Goal: Information Seeking & Learning: Compare options

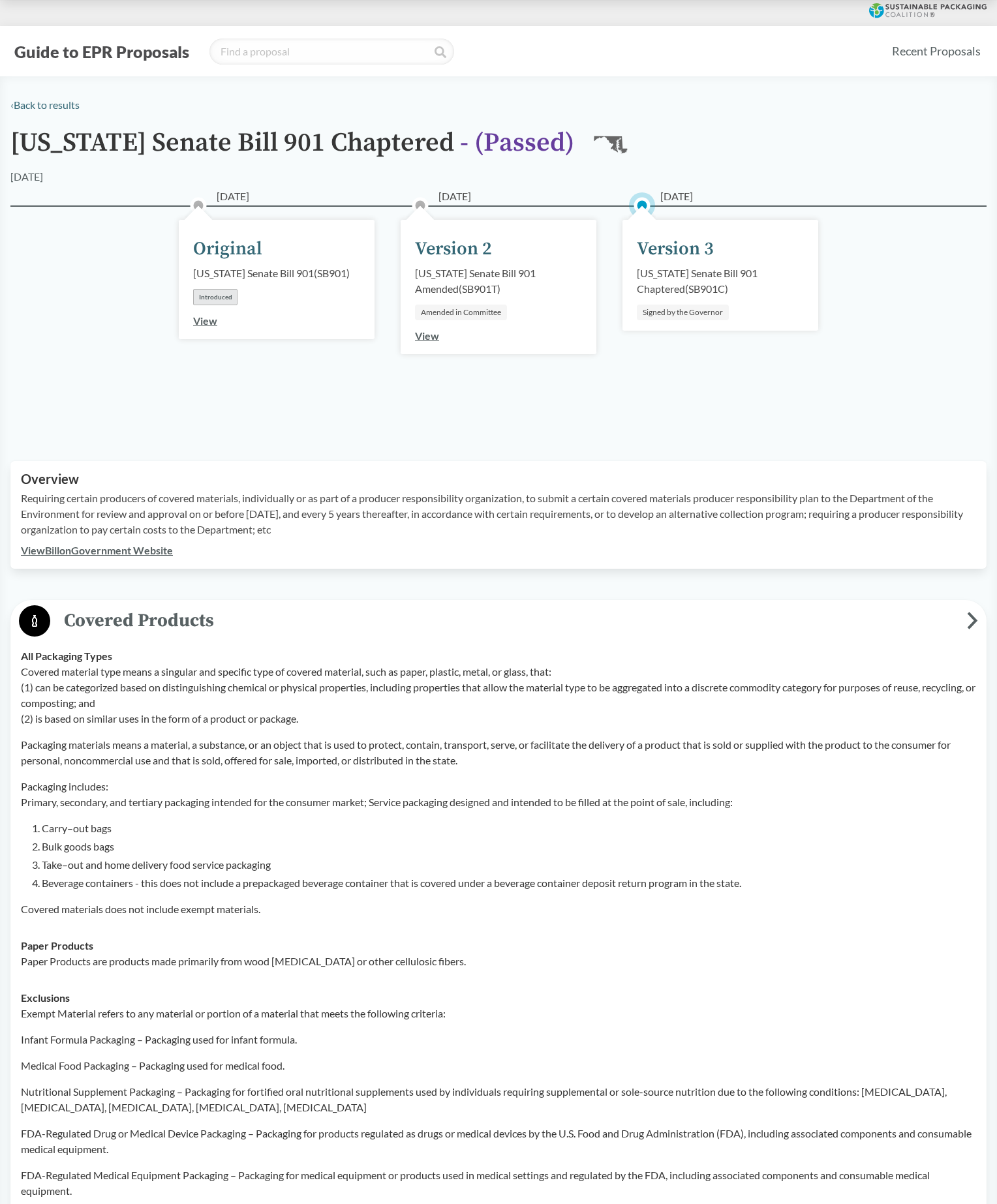
click at [116, 59] on button "Guide to EPR Proposals" at bounding box center [102, 51] width 182 height 21
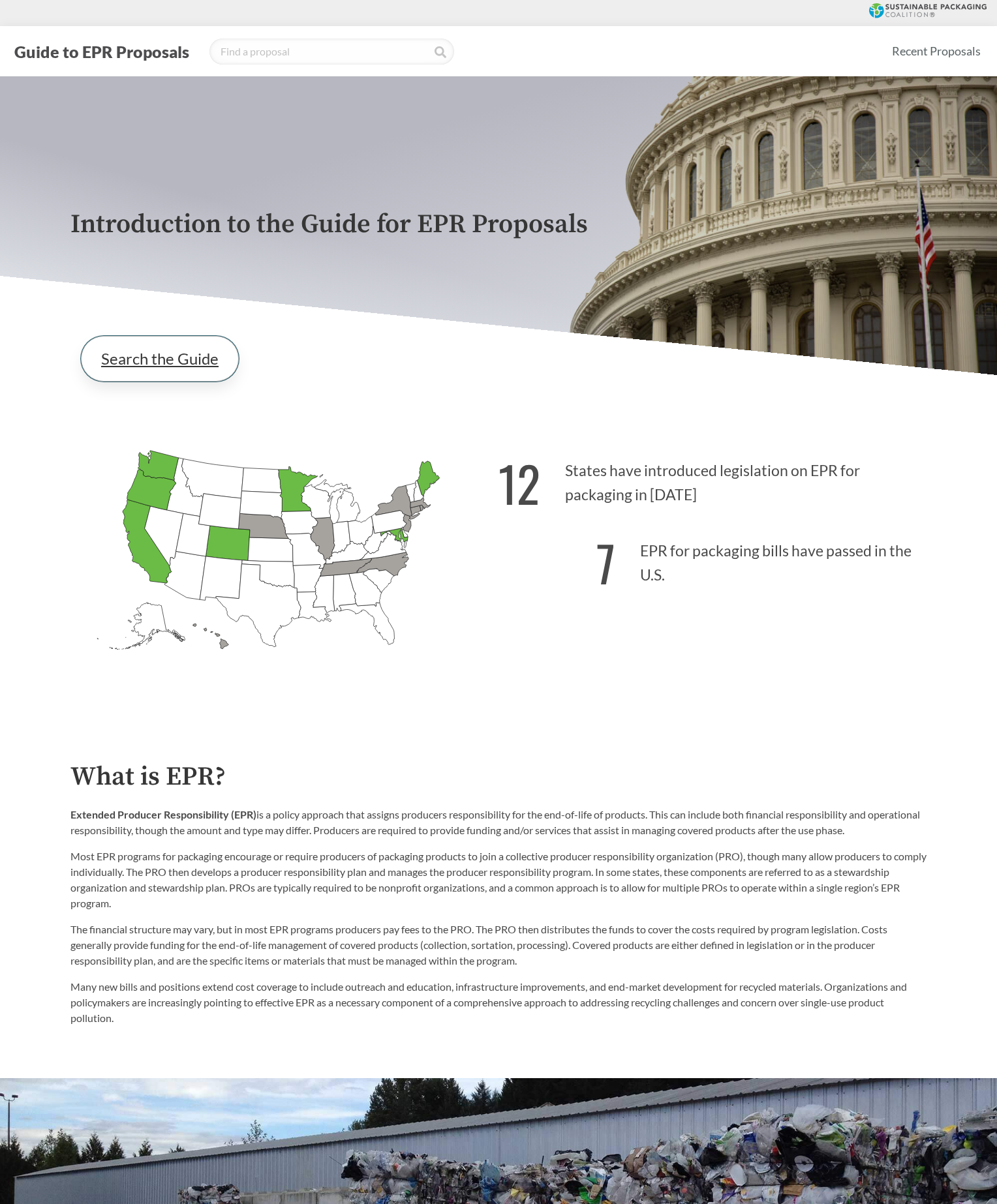
click at [143, 347] on link "Search the Guide" at bounding box center [160, 358] width 158 height 46
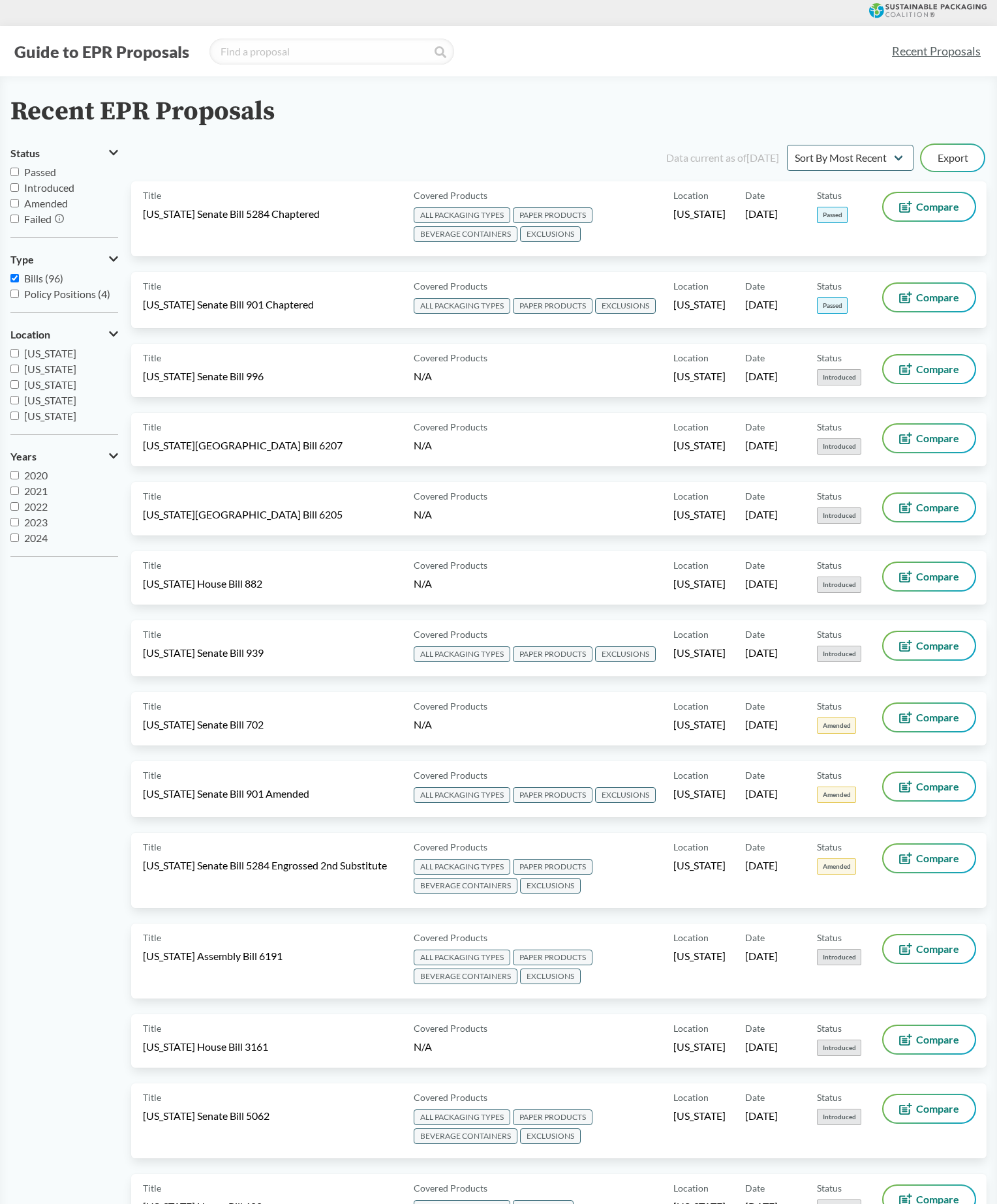
click at [18, 176] on input "Passed" at bounding box center [15, 172] width 8 height 8
checkbox input "true"
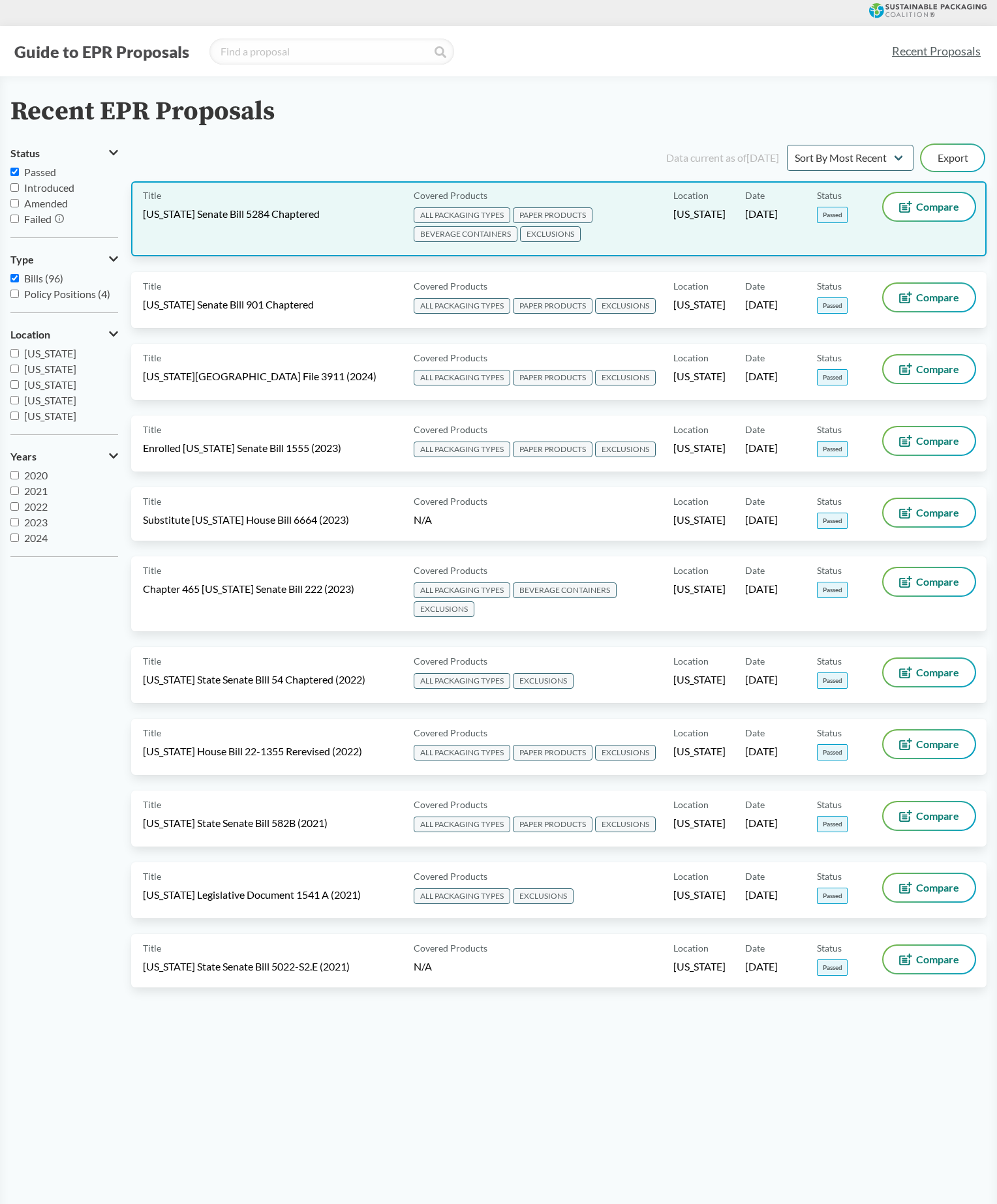
click at [581, 245] on span "ALL PACKAGING TYPES PAPER PRODUCTS BEVERAGE CONTAINERS EXCLUSIONS" at bounding box center [542, 226] width 255 height 38
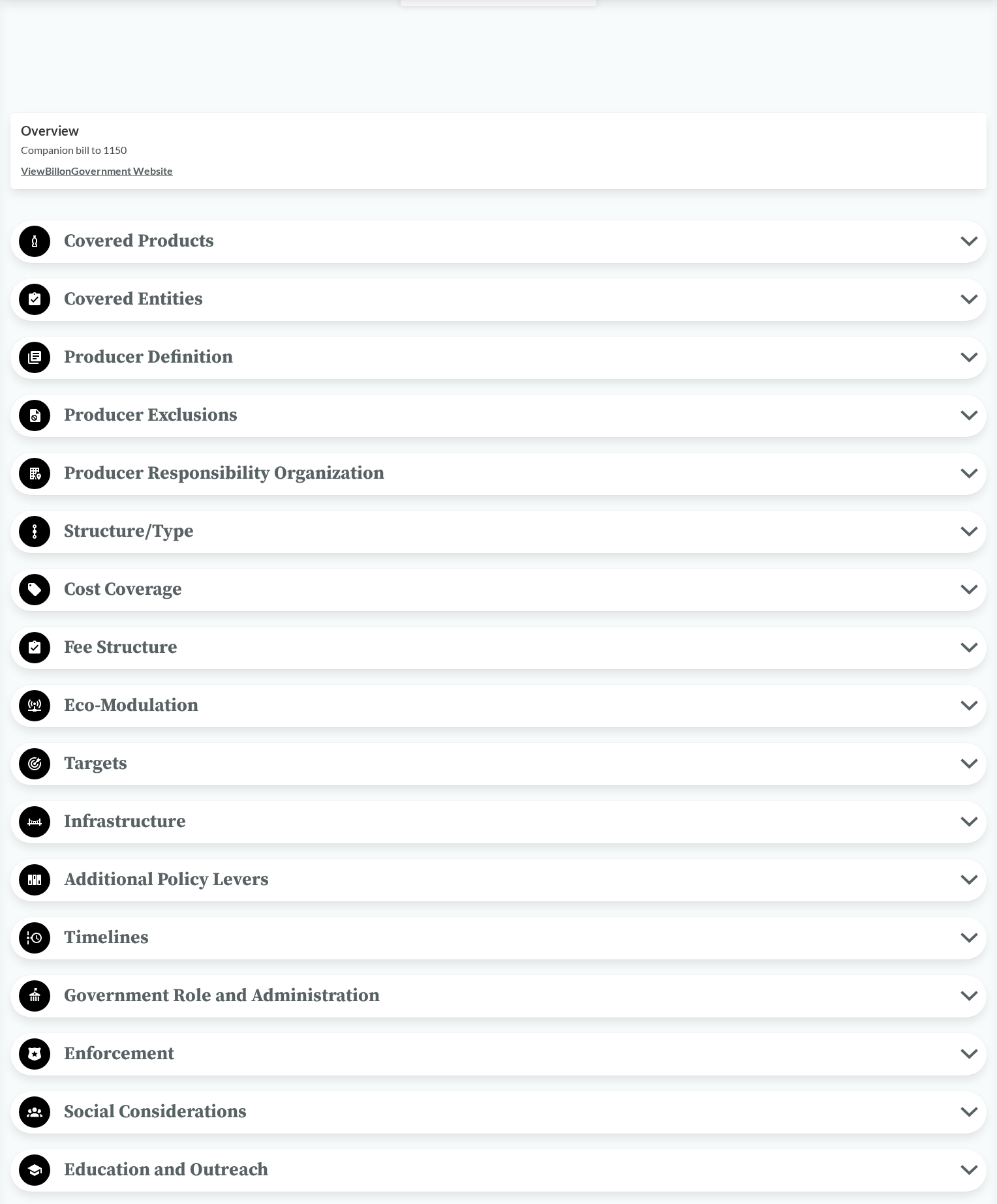
scroll to position [373, 0]
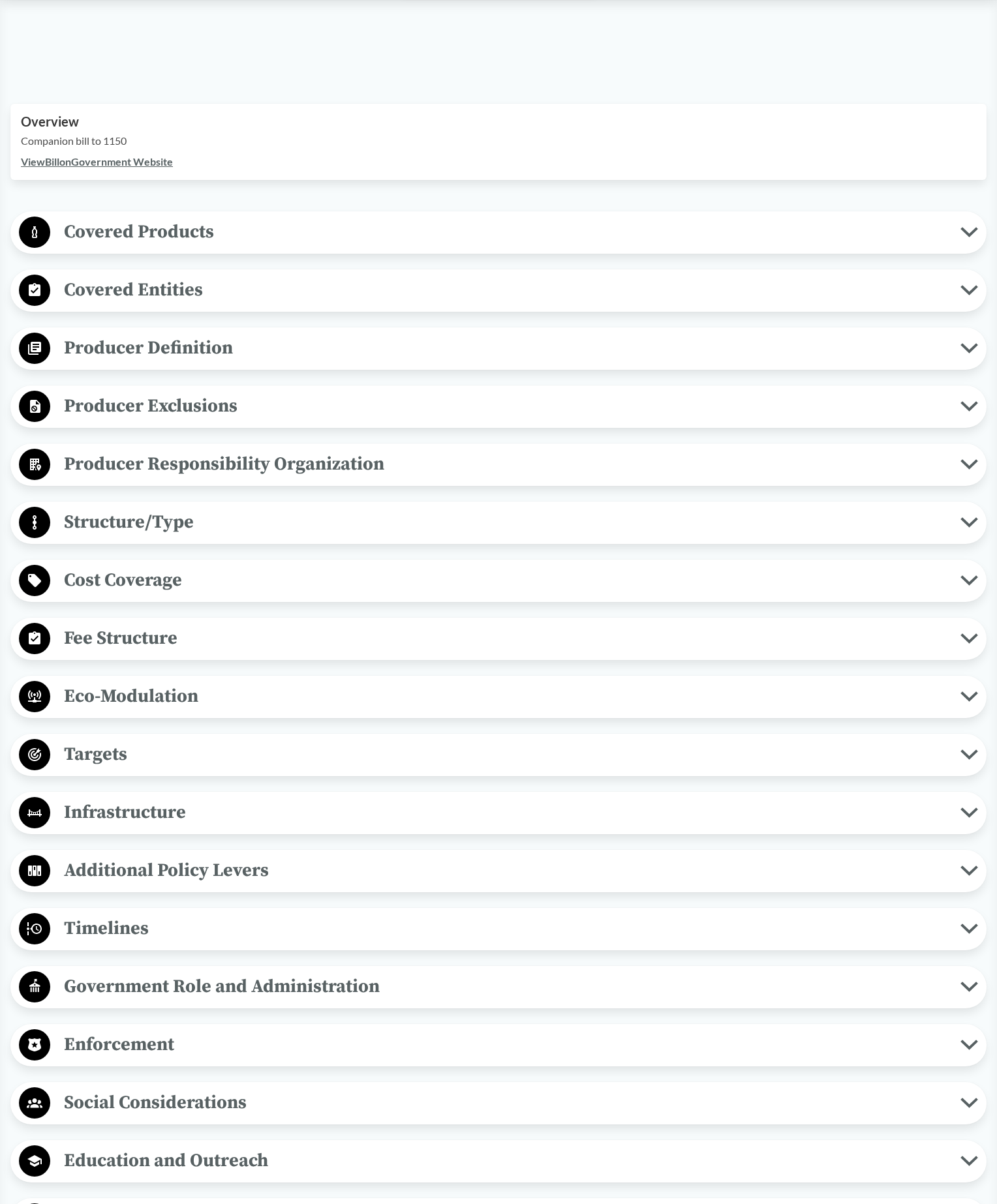
click at [35, 413] on icon at bounding box center [35, 406] width 11 height 13
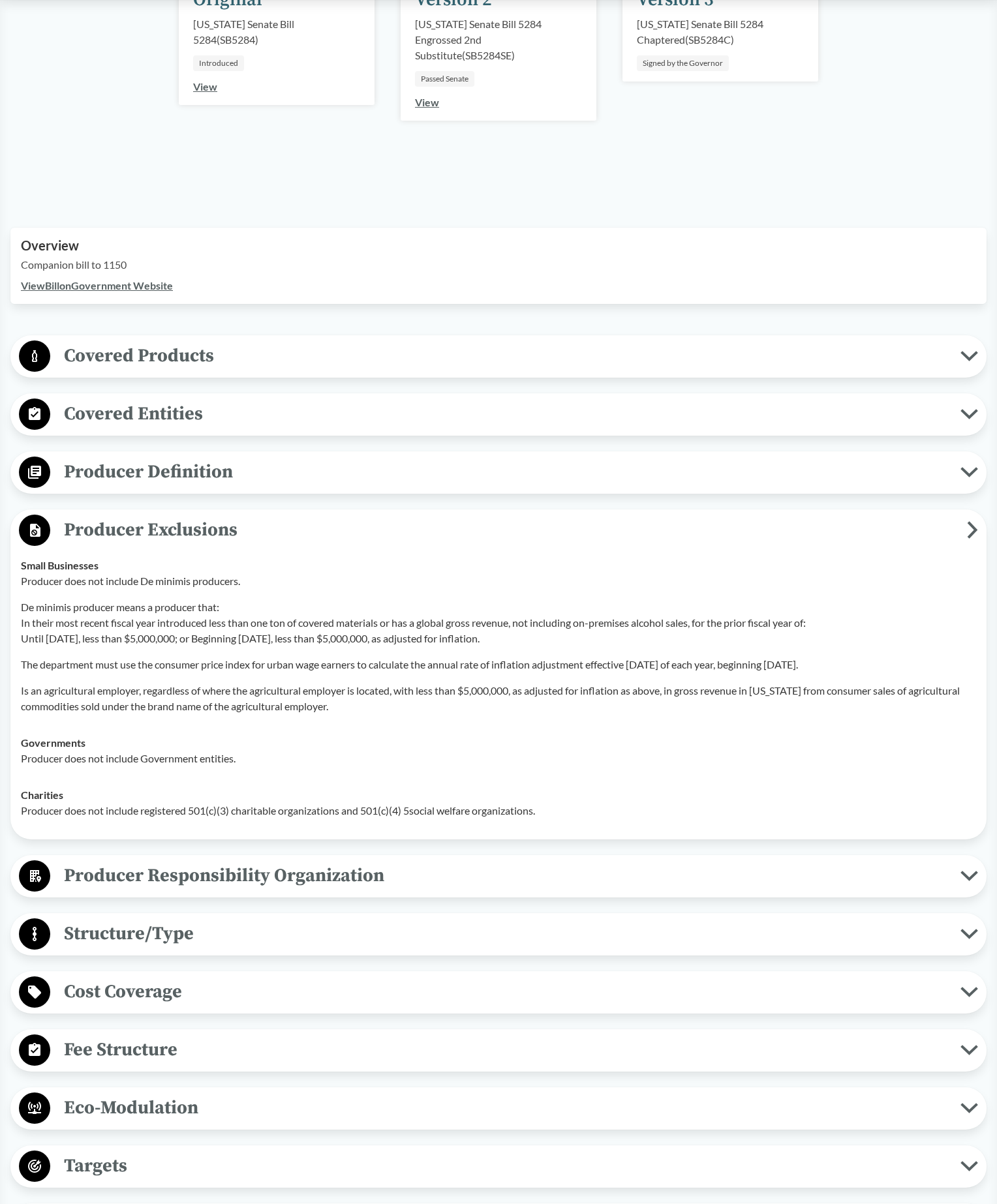
scroll to position [245, 0]
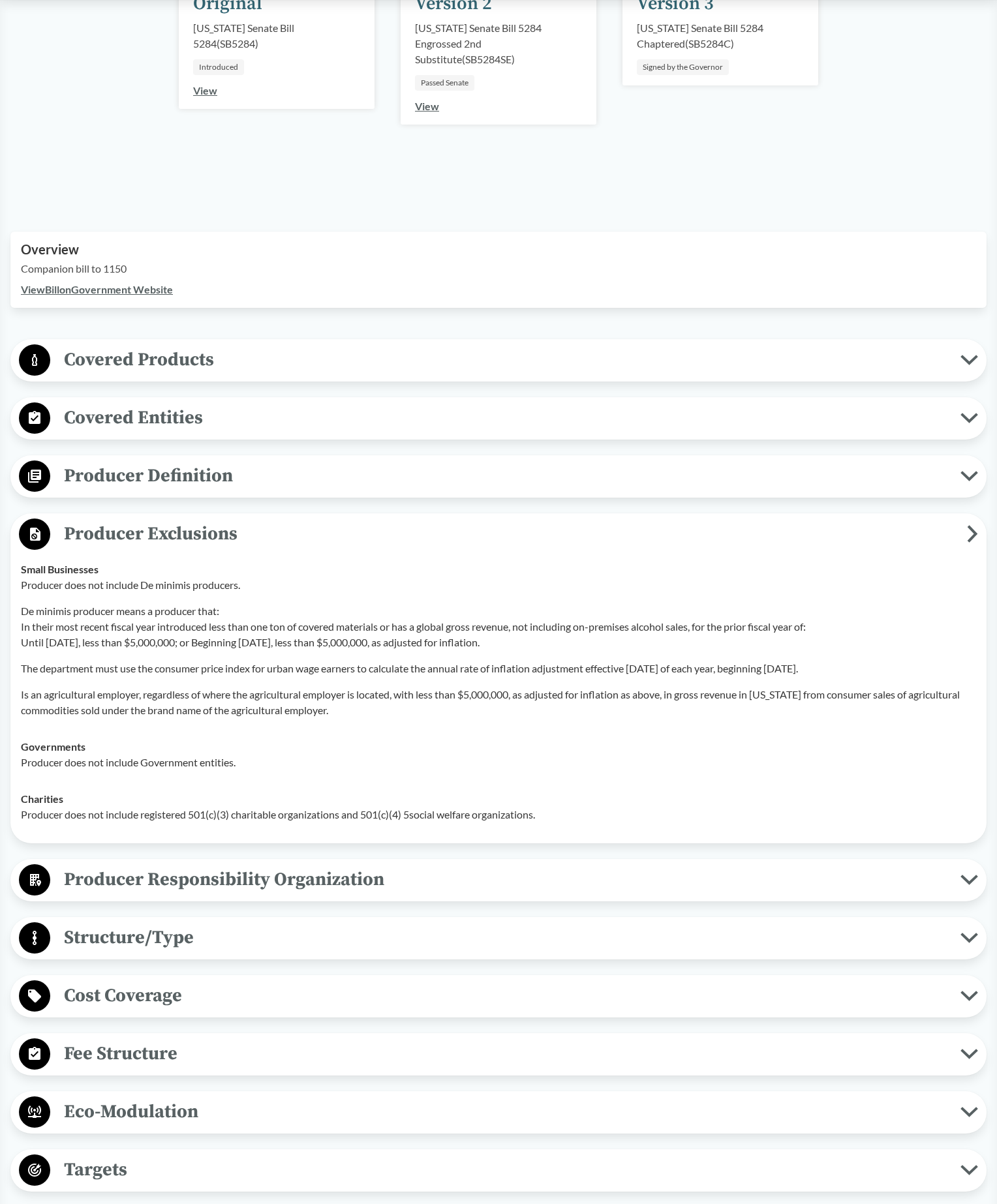
click at [171, 375] on span "Covered Products" at bounding box center [506, 359] width 911 height 29
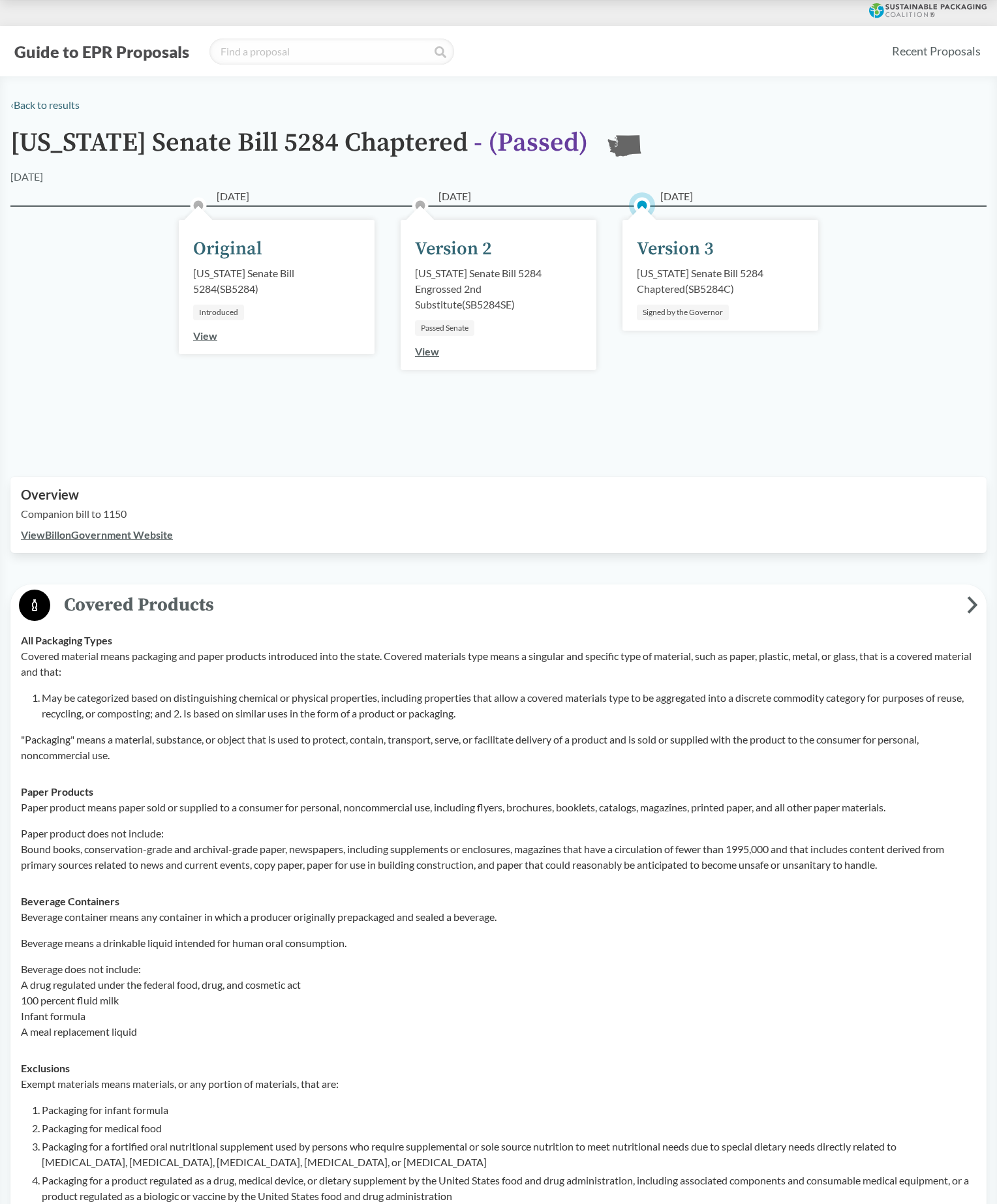
scroll to position [0, 0]
click at [908, 9] on icon at bounding box center [928, 11] width 118 height 15
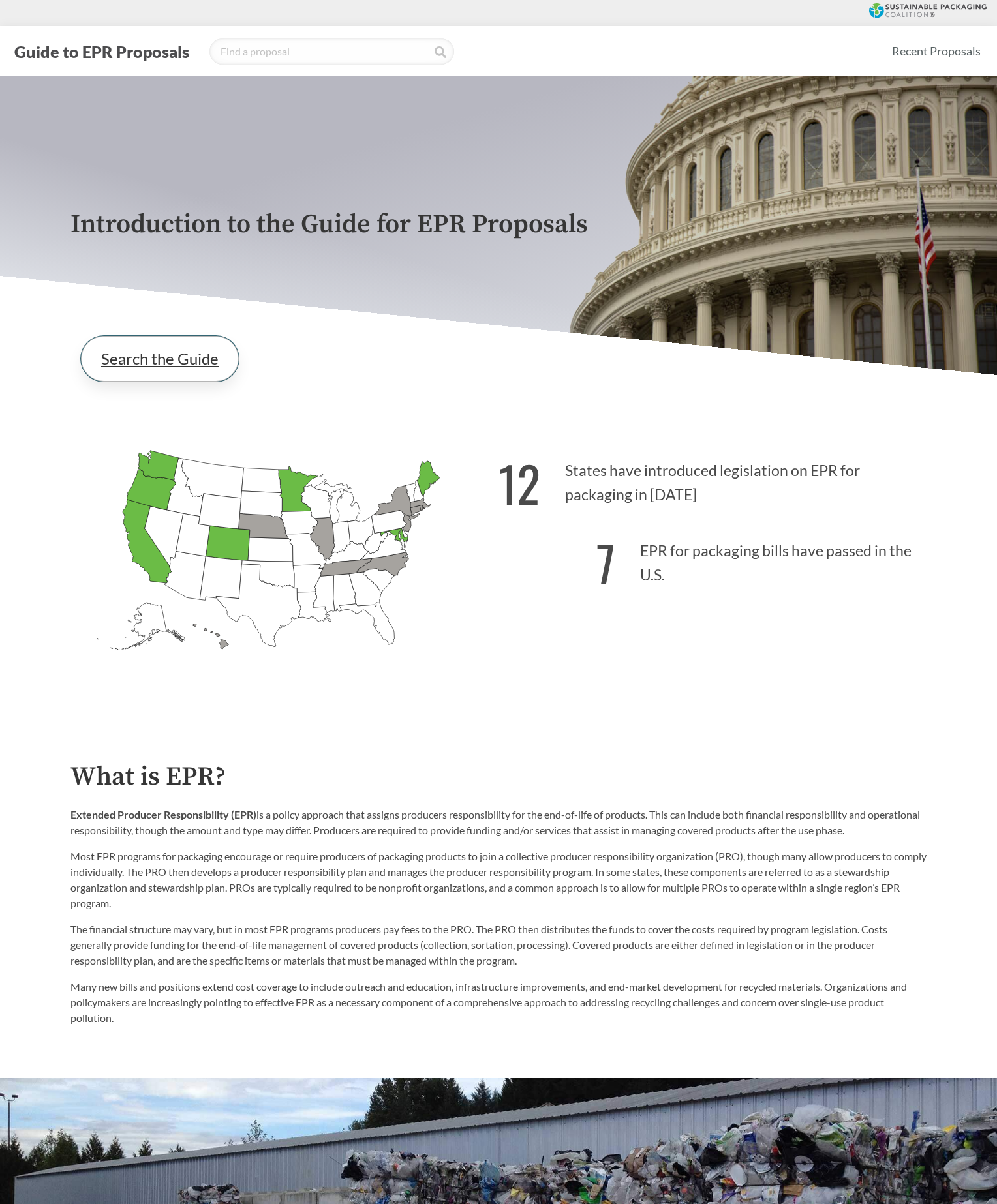
click at [187, 369] on link "Search the Guide" at bounding box center [160, 358] width 158 height 46
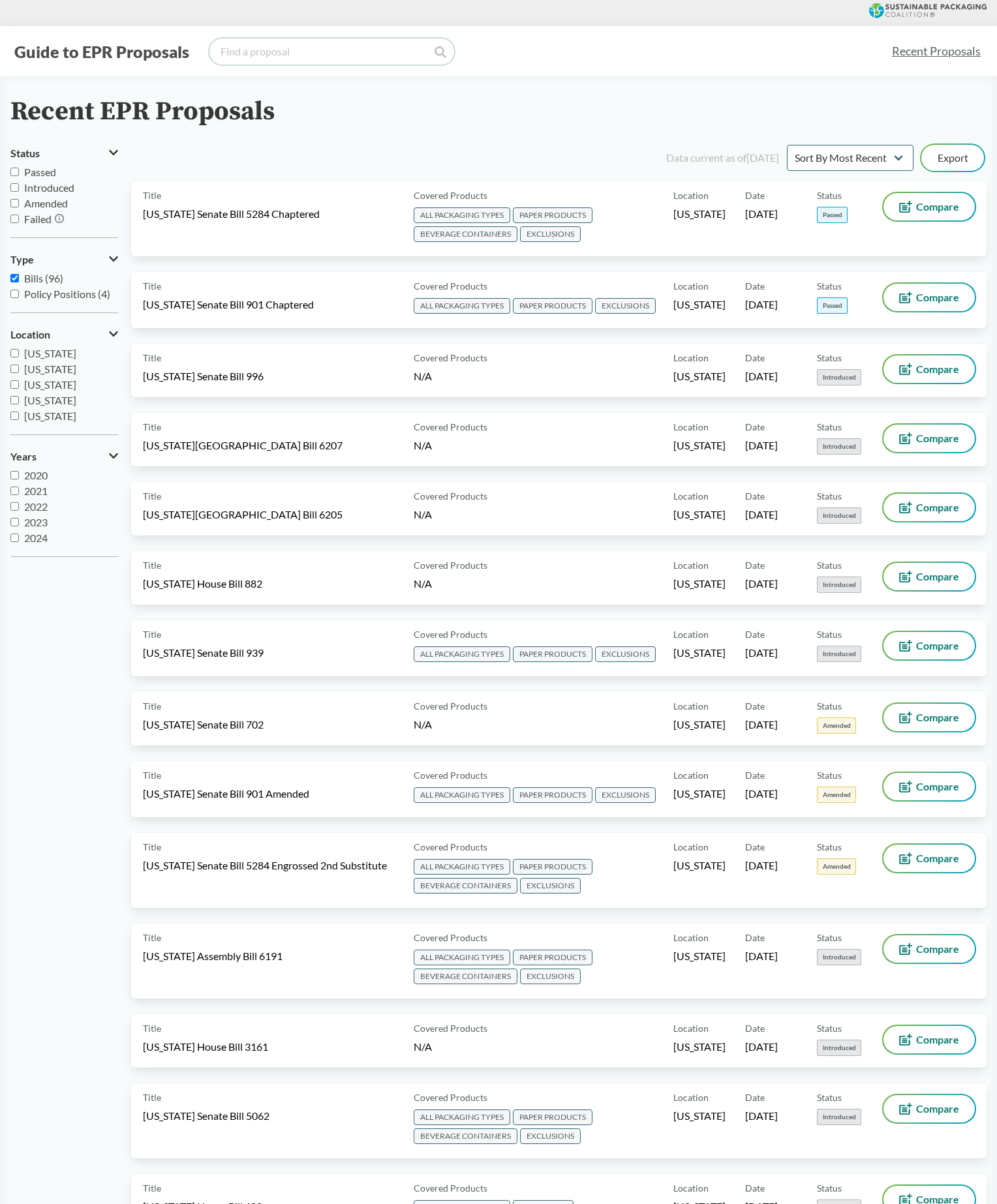
click at [372, 57] on input "search" at bounding box center [332, 51] width 245 height 26
type input "california"
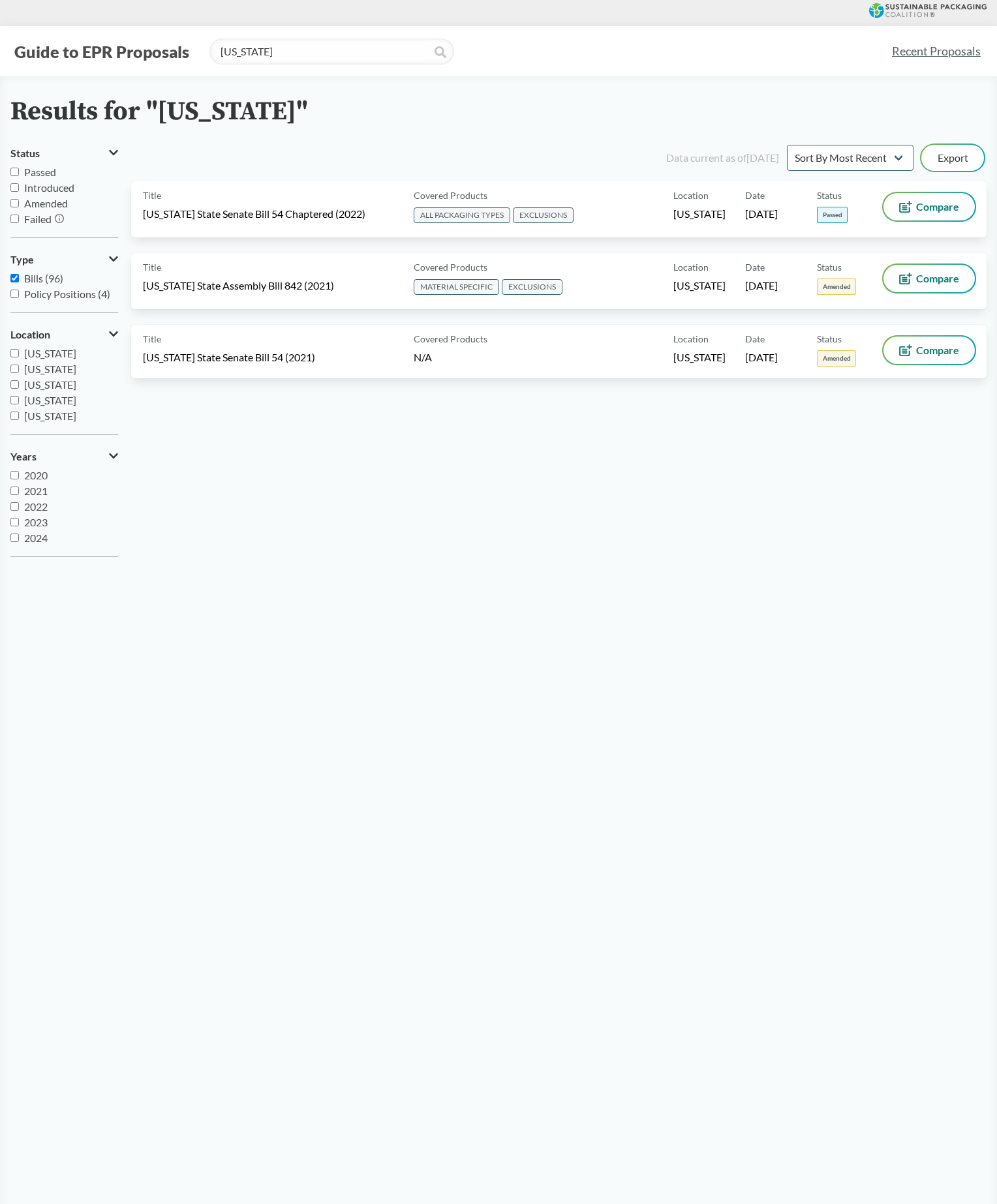
click at [14, 176] on input "Passed" at bounding box center [15, 172] width 8 height 8
checkbox input "true"
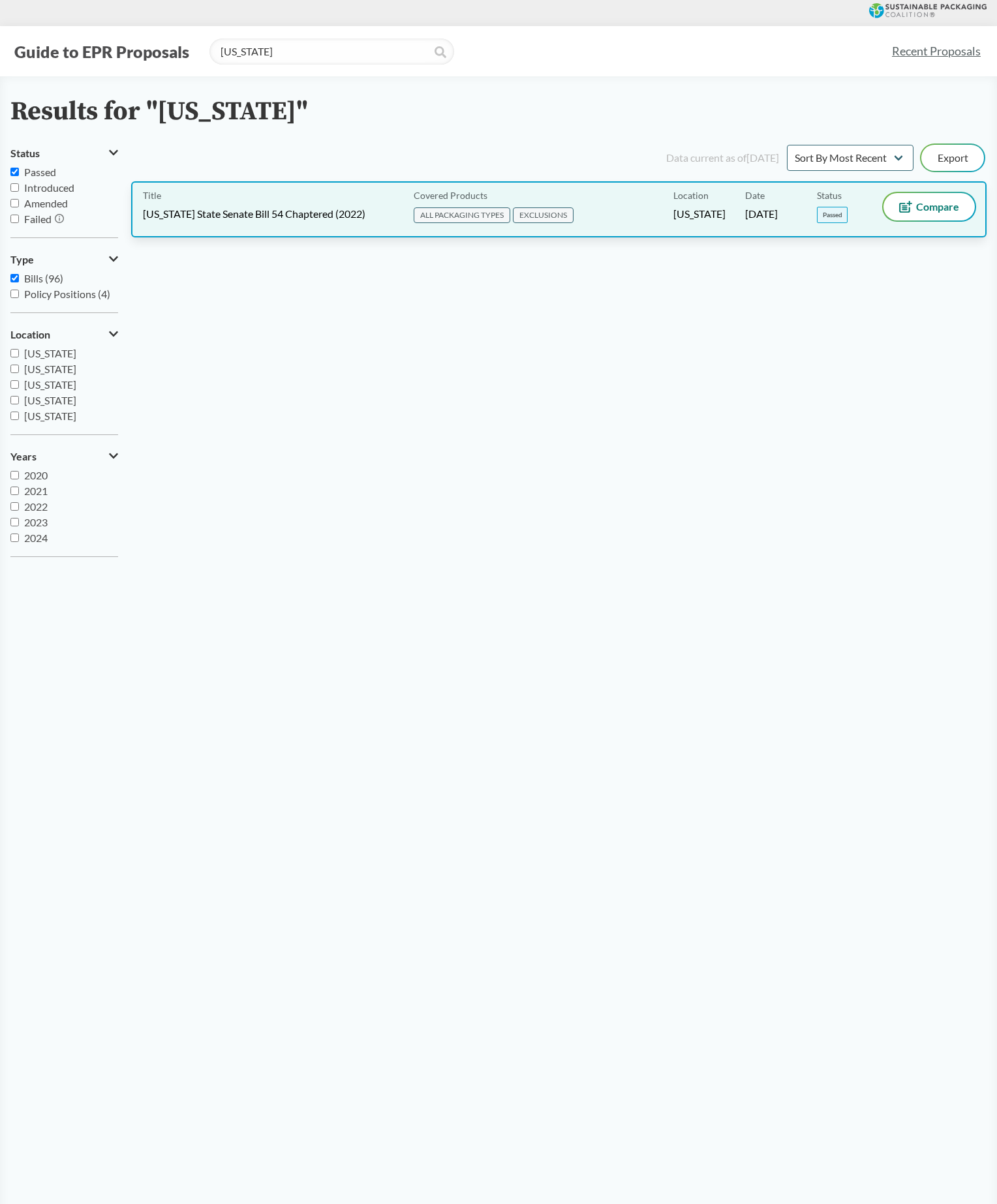
click at [746, 226] on div "Date 06/30/2022" at bounding box center [781, 209] width 72 height 32
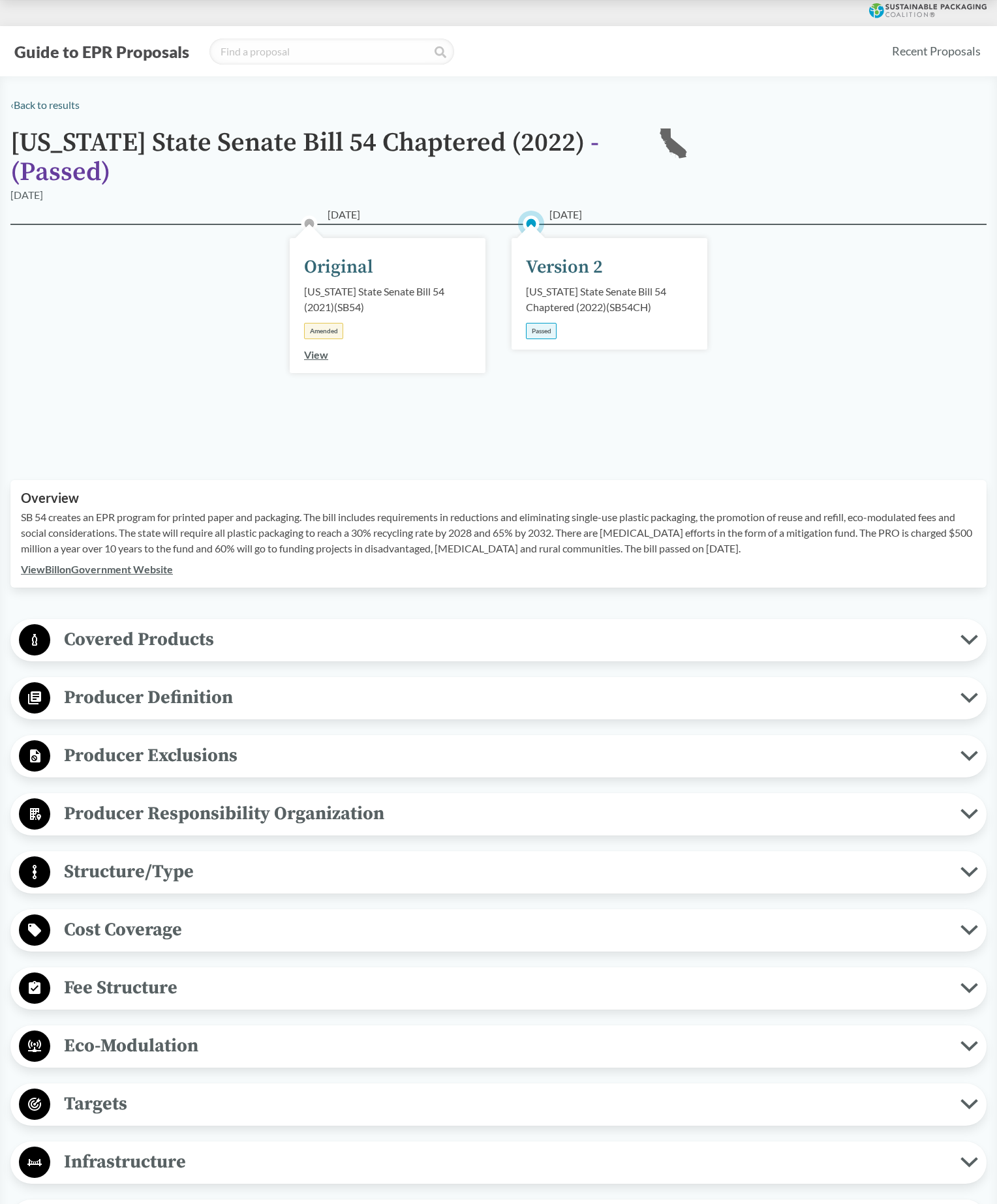
click at [590, 350] on div "06/30/2022 Version 2 California State Senate Bill 54 Chaptered (2022) ( SB54CH …" at bounding box center [610, 294] width 196 height 112
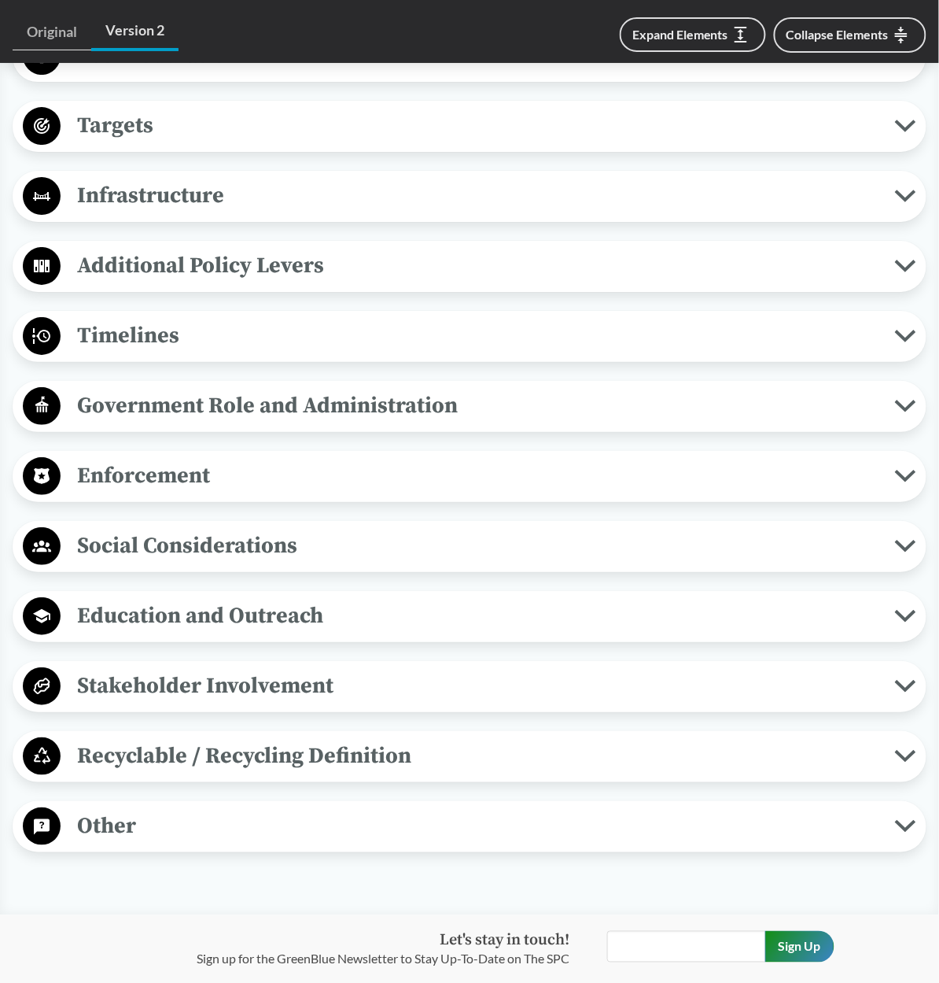
scroll to position [1226, 0]
click at [566, 282] on span "Additional Policy Levers" at bounding box center [478, 264] width 835 height 35
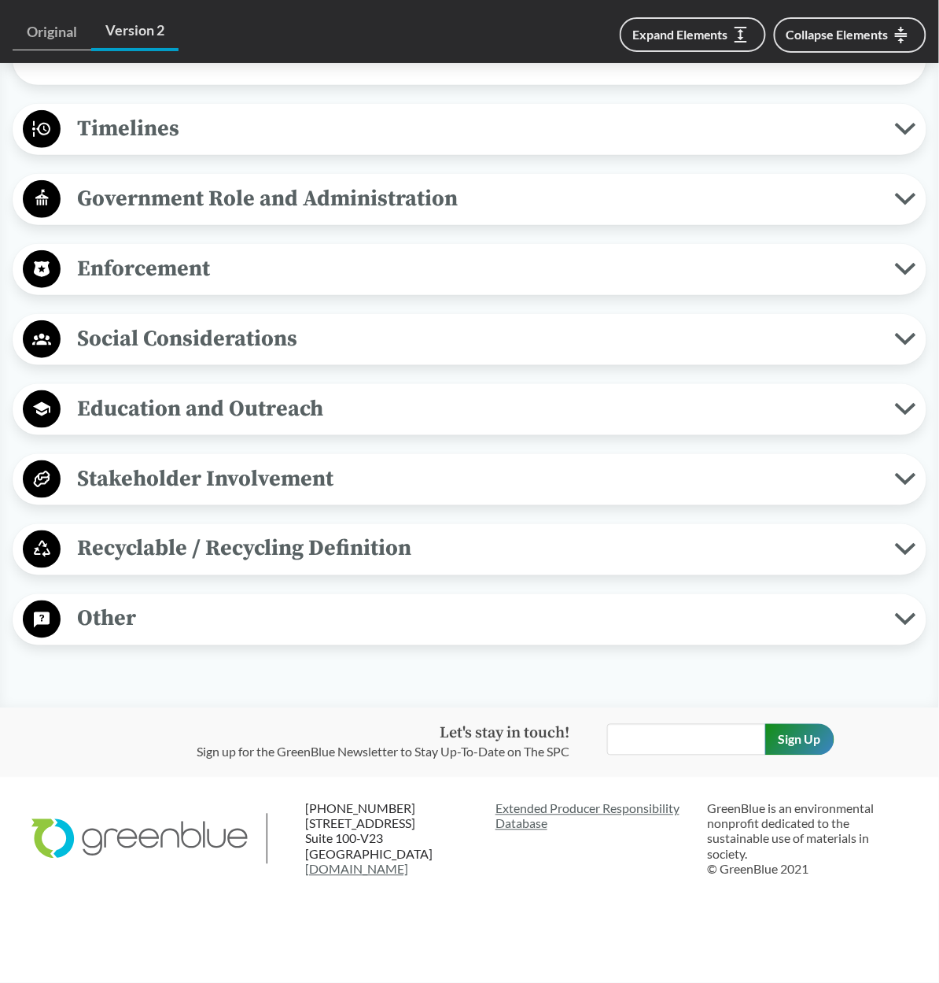
scroll to position [1625, 0]
click at [598, 326] on span "Social Considerations" at bounding box center [478, 338] width 835 height 35
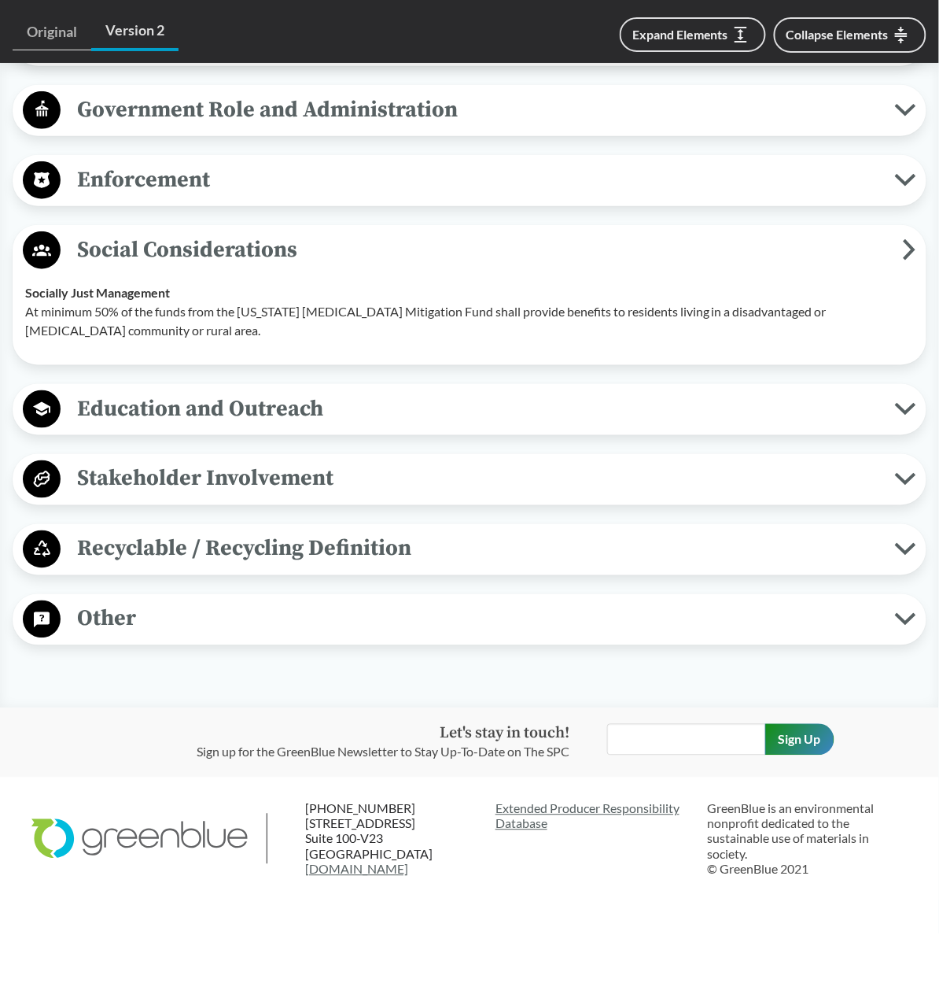
scroll to position [1714, 0]
click at [288, 613] on span "Other" at bounding box center [478, 618] width 835 height 35
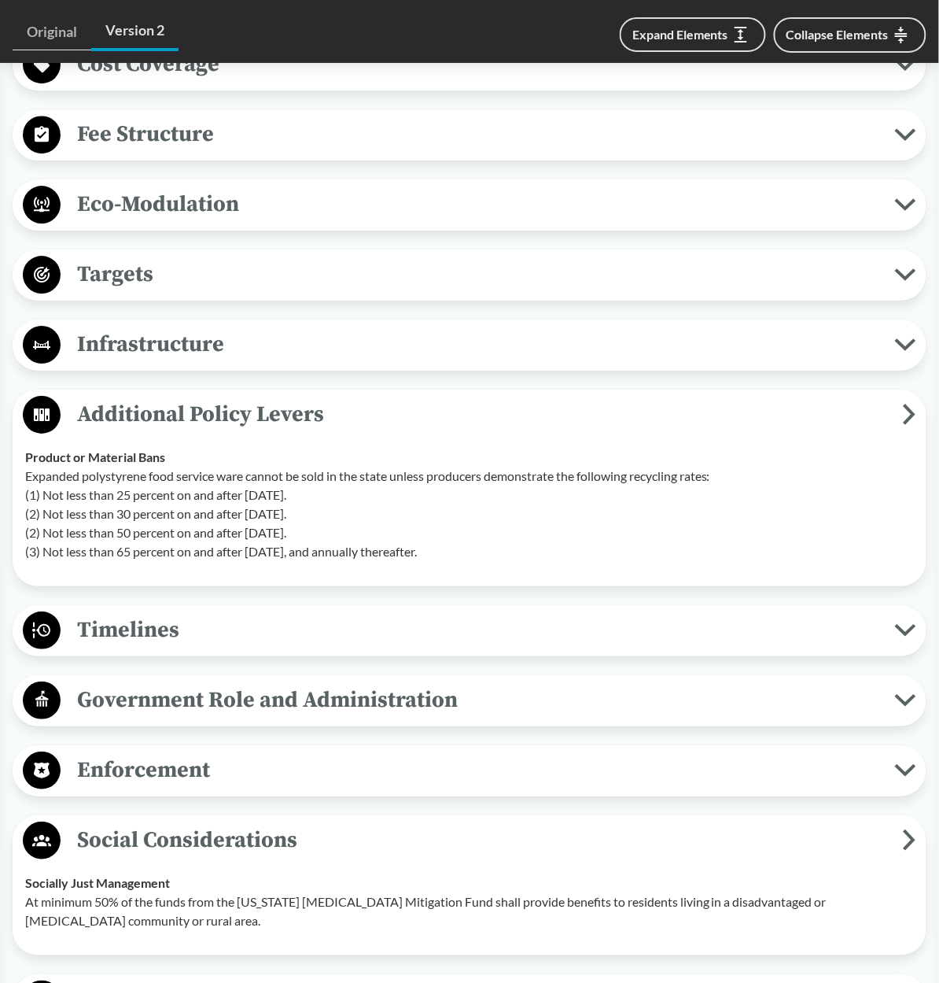
scroll to position [964, 0]
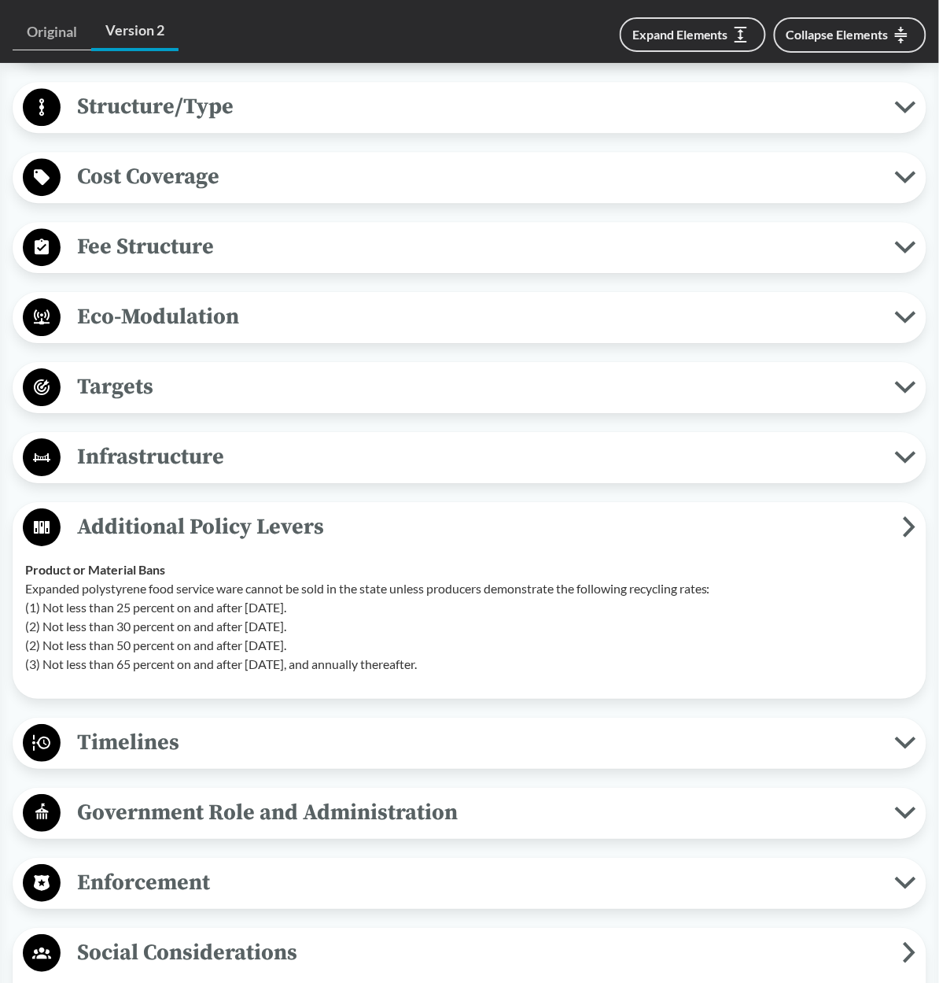
click at [281, 404] on span "Targets" at bounding box center [478, 386] width 835 height 35
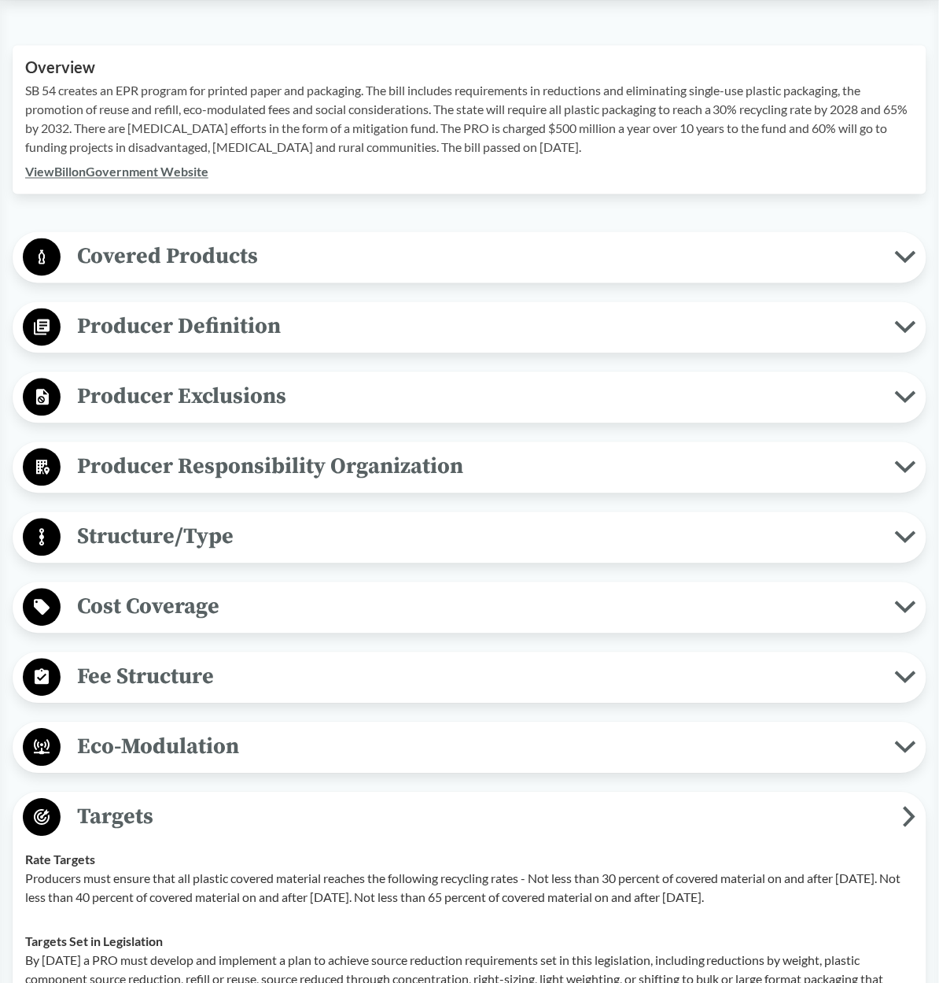
scroll to position [533, 0]
click at [297, 408] on span "Producer Exclusions" at bounding box center [478, 397] width 835 height 35
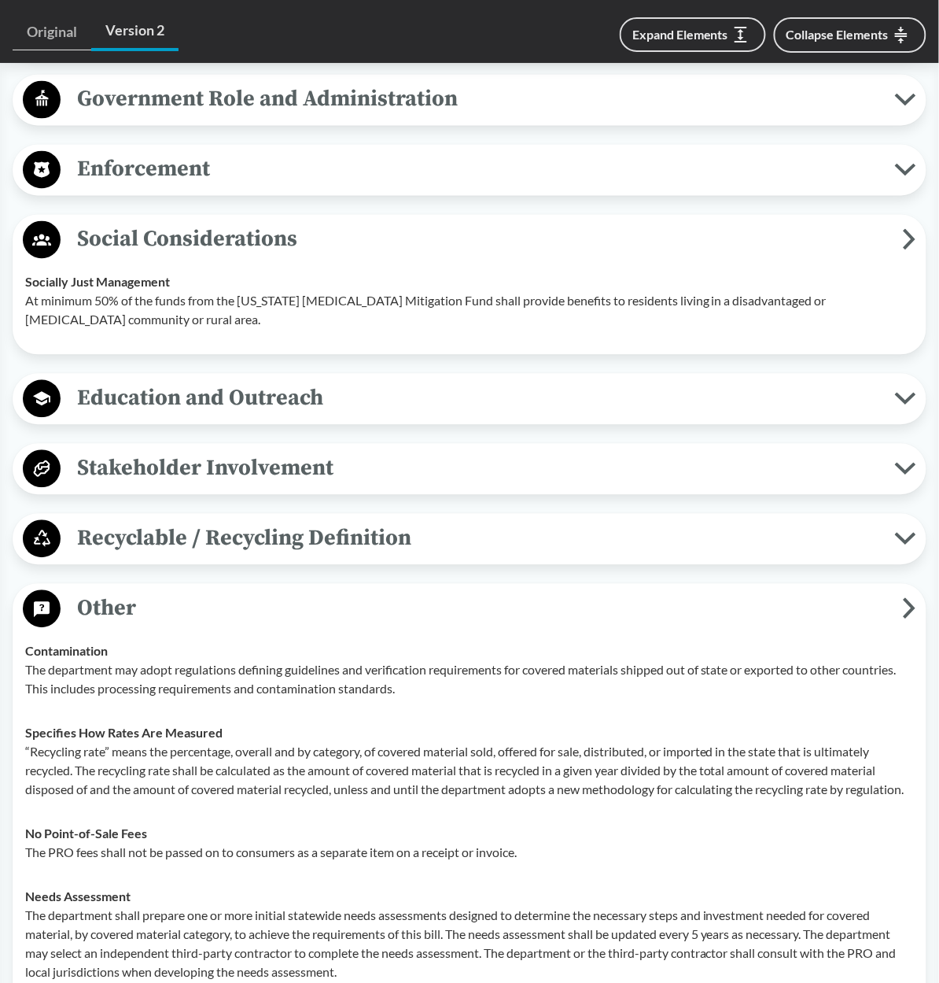
scroll to position [2013, 0]
click at [338, 485] on span "Stakeholder Involvement" at bounding box center [478, 467] width 835 height 35
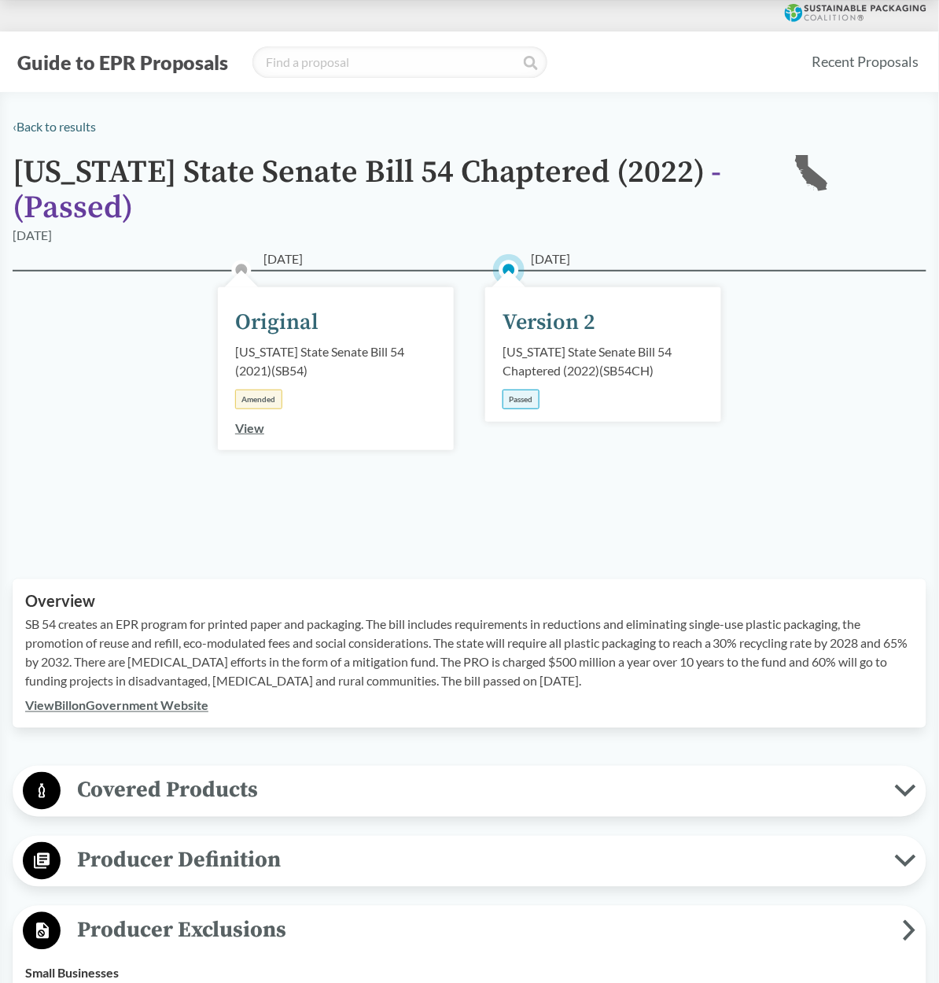
scroll to position [0, 0]
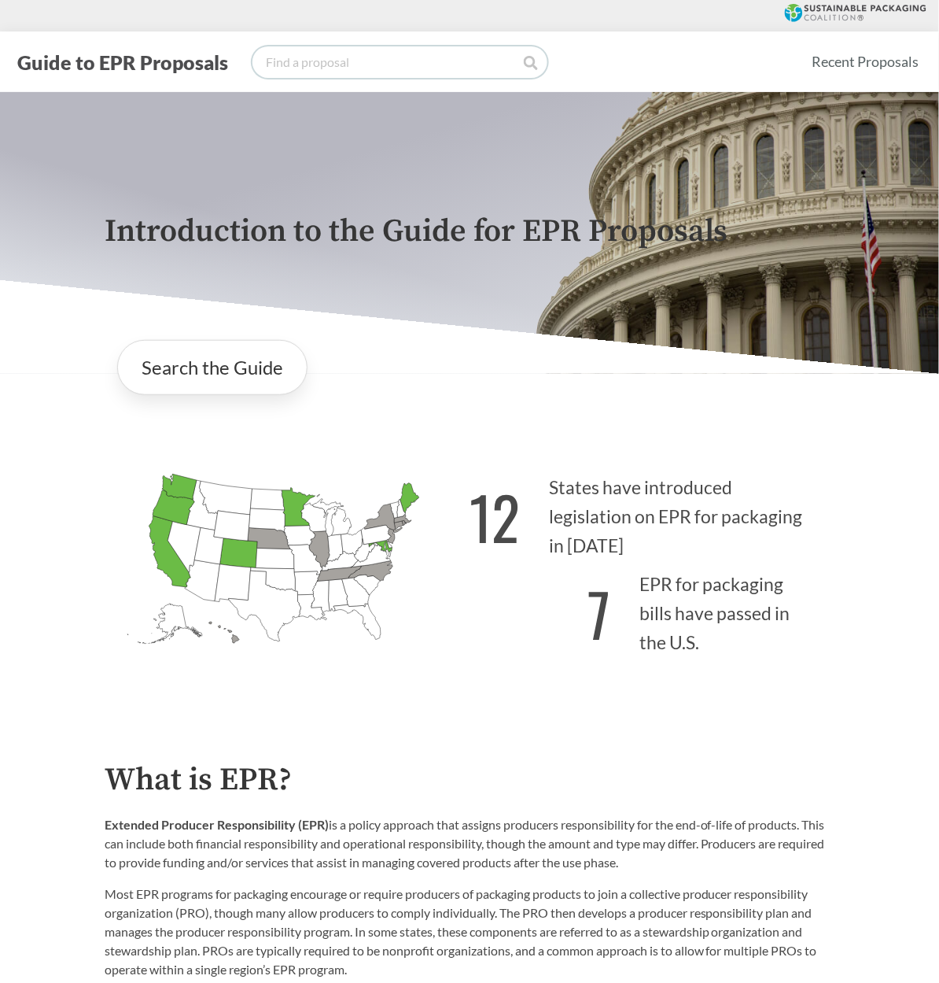
click at [310, 67] on input "search" at bounding box center [400, 61] width 295 height 31
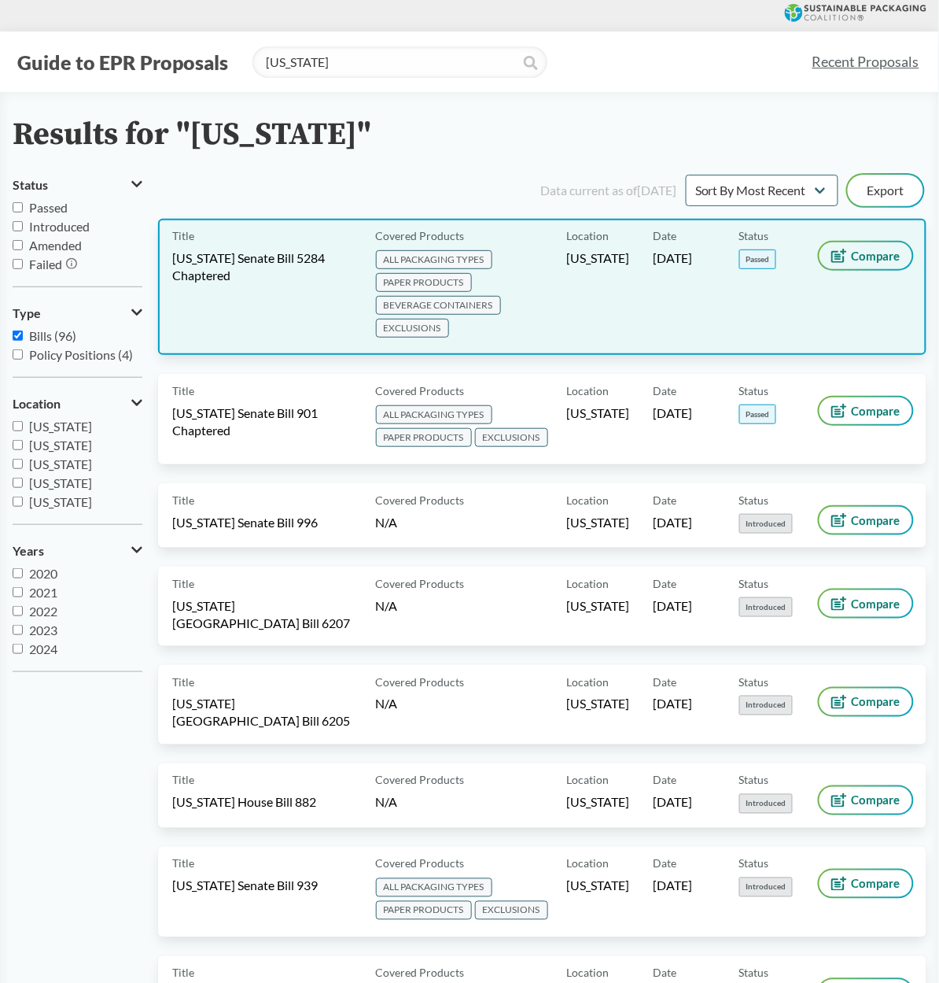
click at [847, 255] on icon at bounding box center [840, 256] width 16 height 14
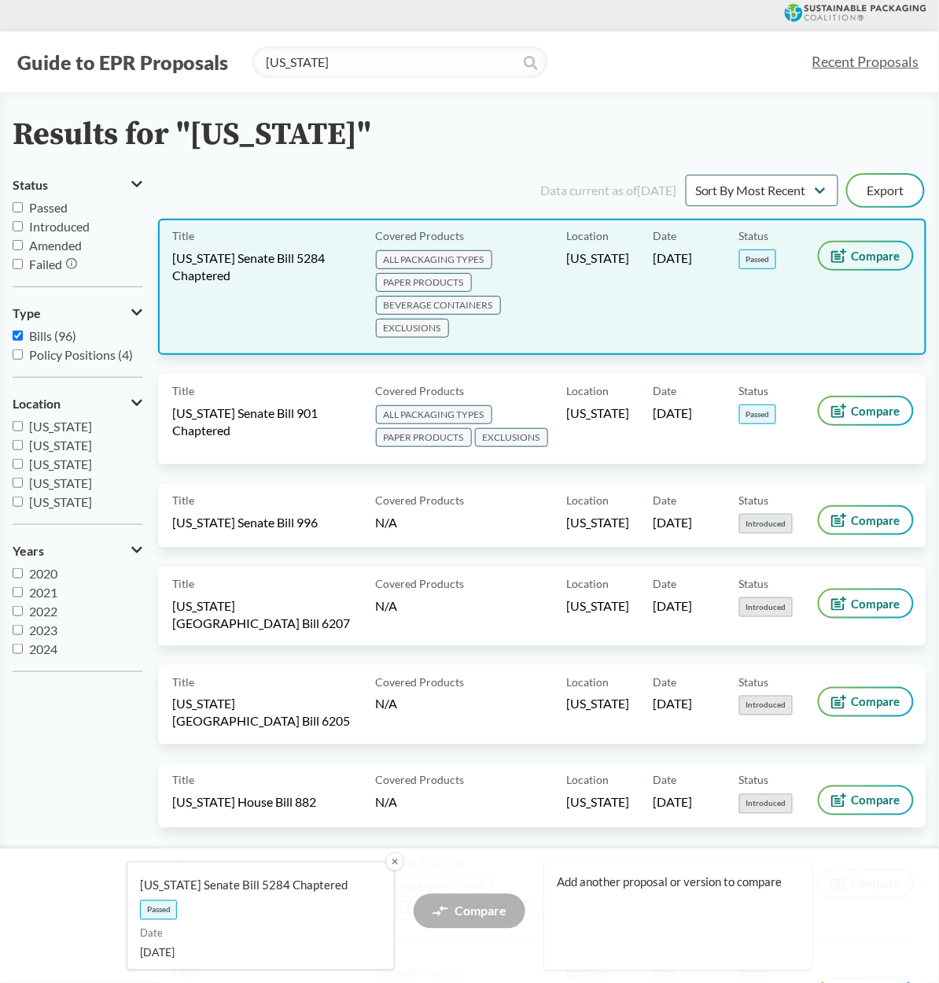
click at [875, 253] on span "Compare" at bounding box center [876, 255] width 49 height 13
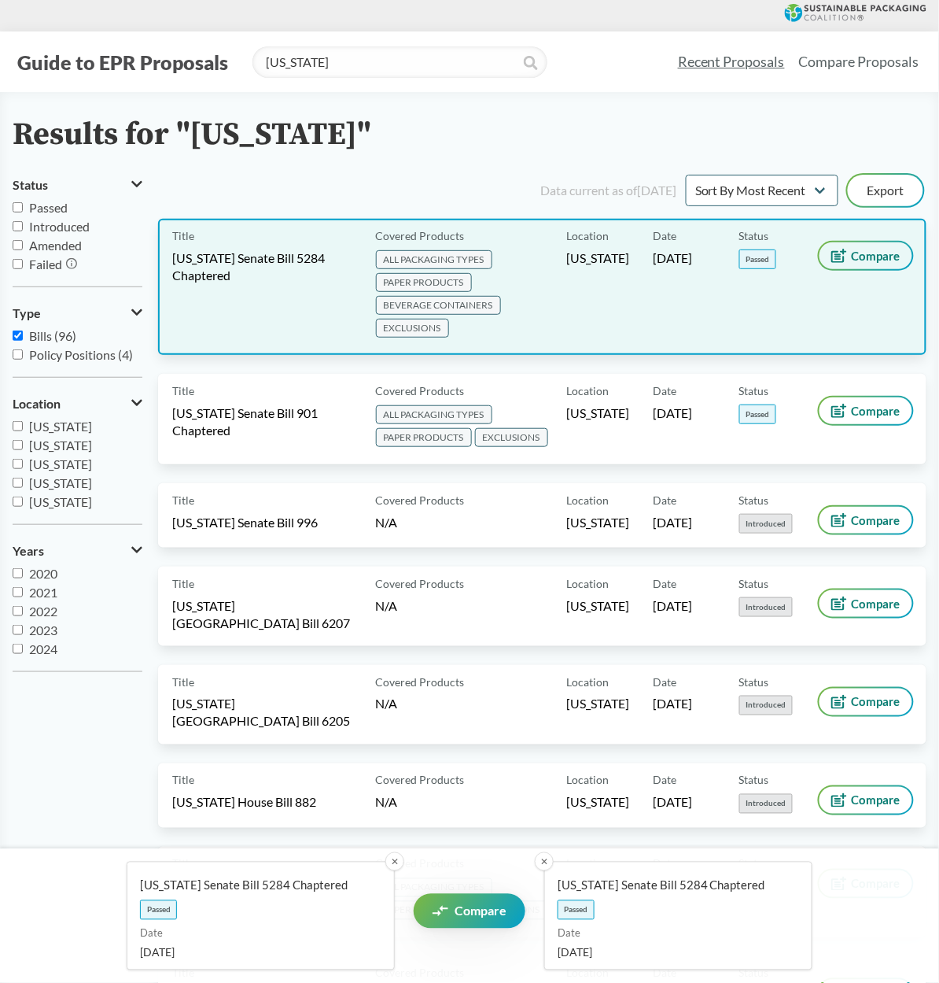
click at [834, 249] on icon at bounding box center [840, 256] width 16 height 14
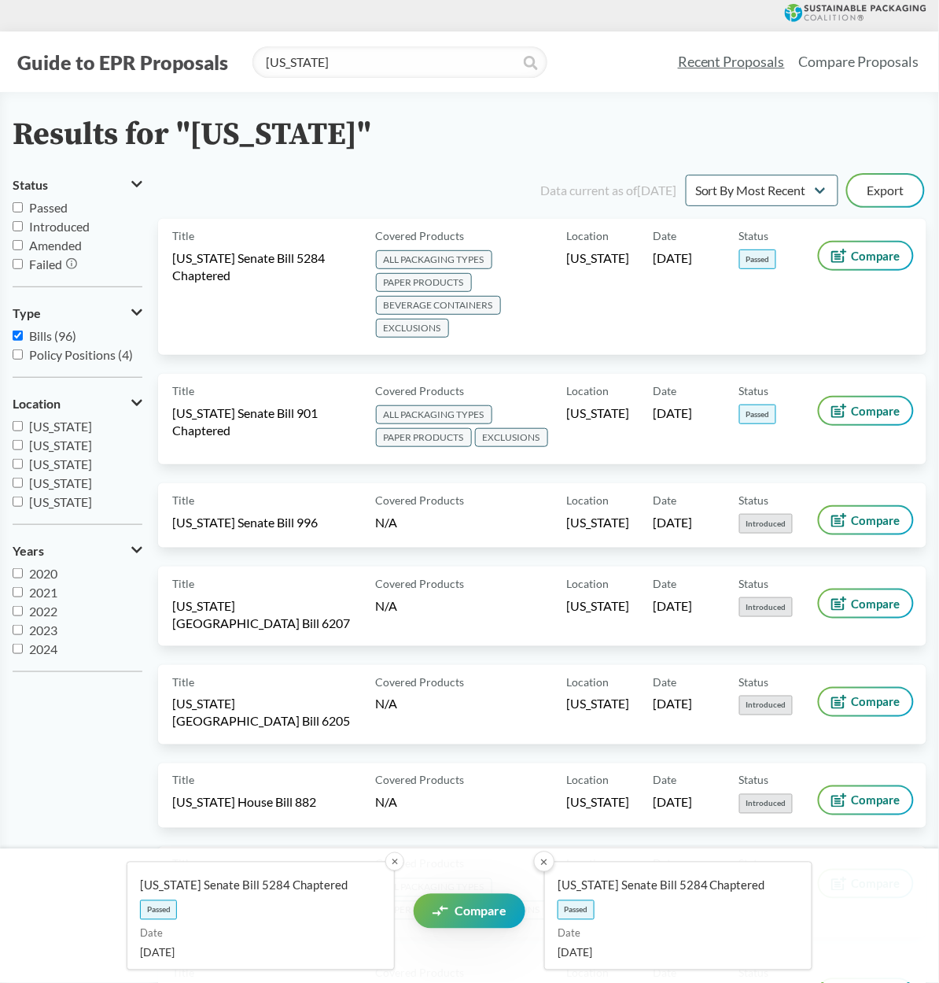
click at [394, 856] on button "✕" at bounding box center [395, 861] width 19 height 19
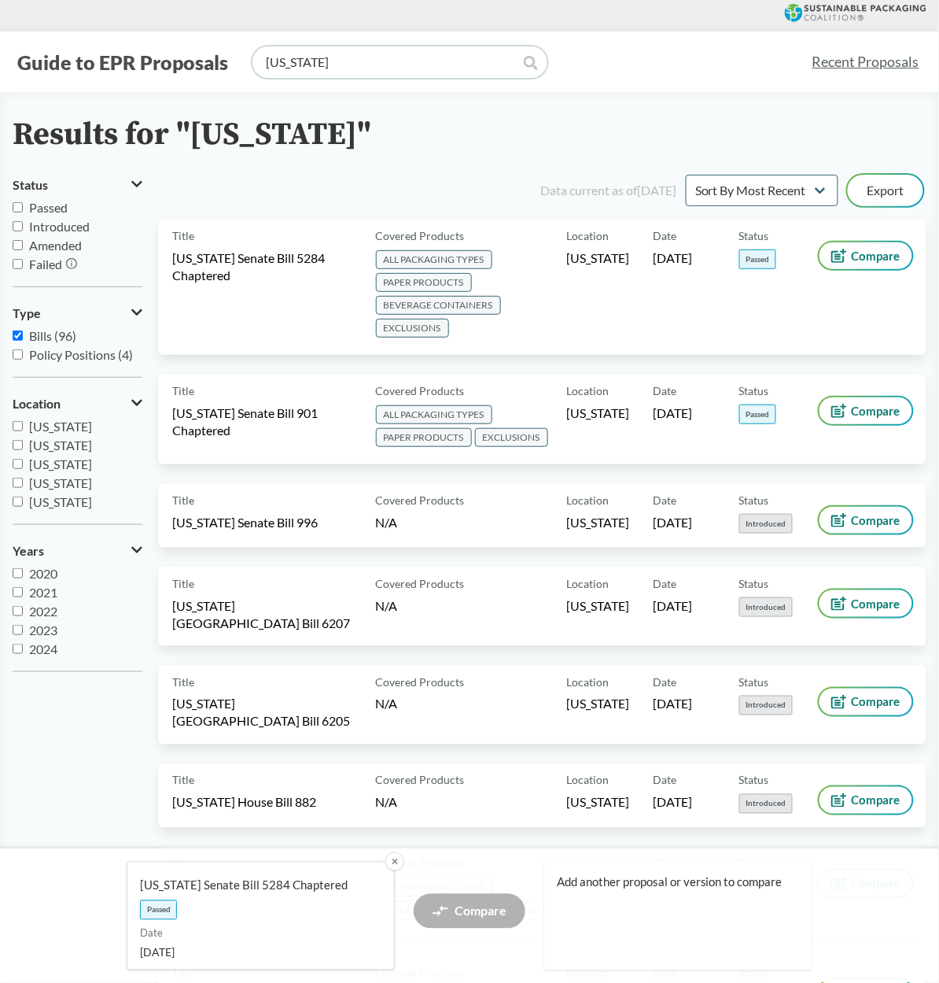
drag, startPoint x: 476, startPoint y: 66, endPoint x: 222, endPoint y: 60, distance: 254.2
click at [222, 60] on div "Guide to EPR Proposals [US_STATE]" at bounding box center [406, 61] width 787 height 31
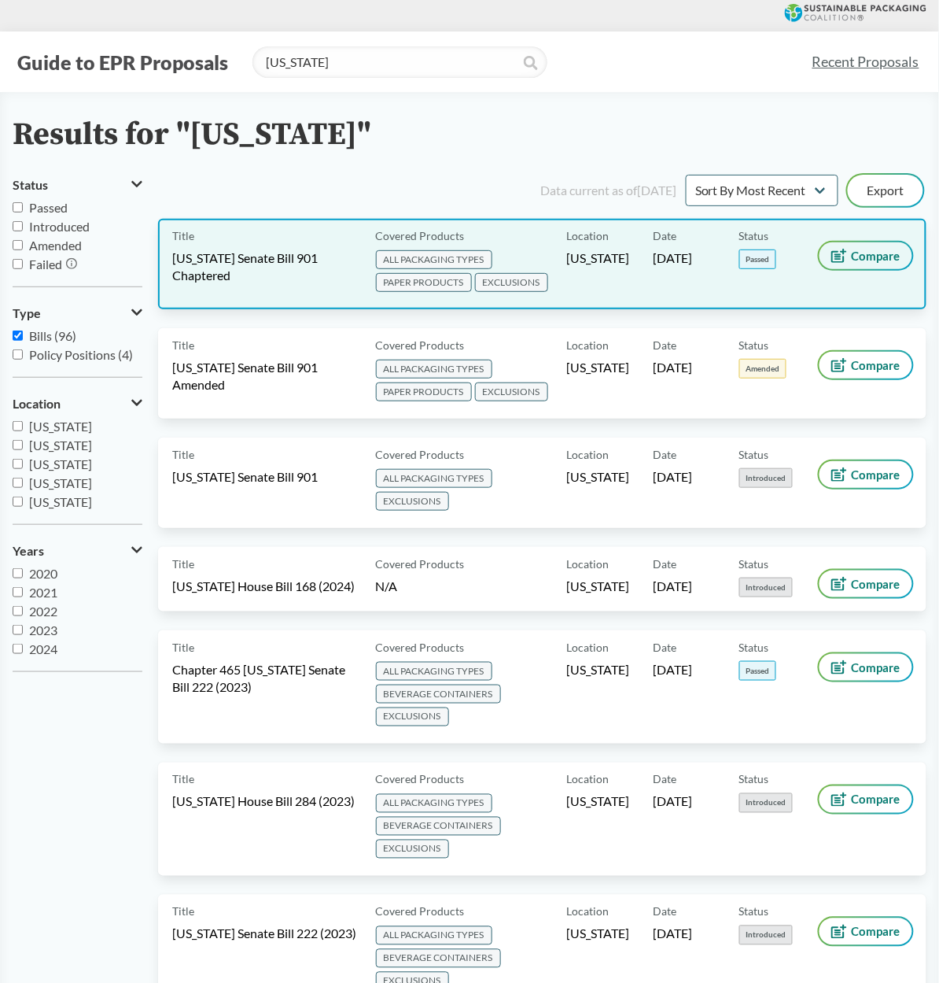
click at [847, 253] on icon at bounding box center [840, 256] width 16 height 14
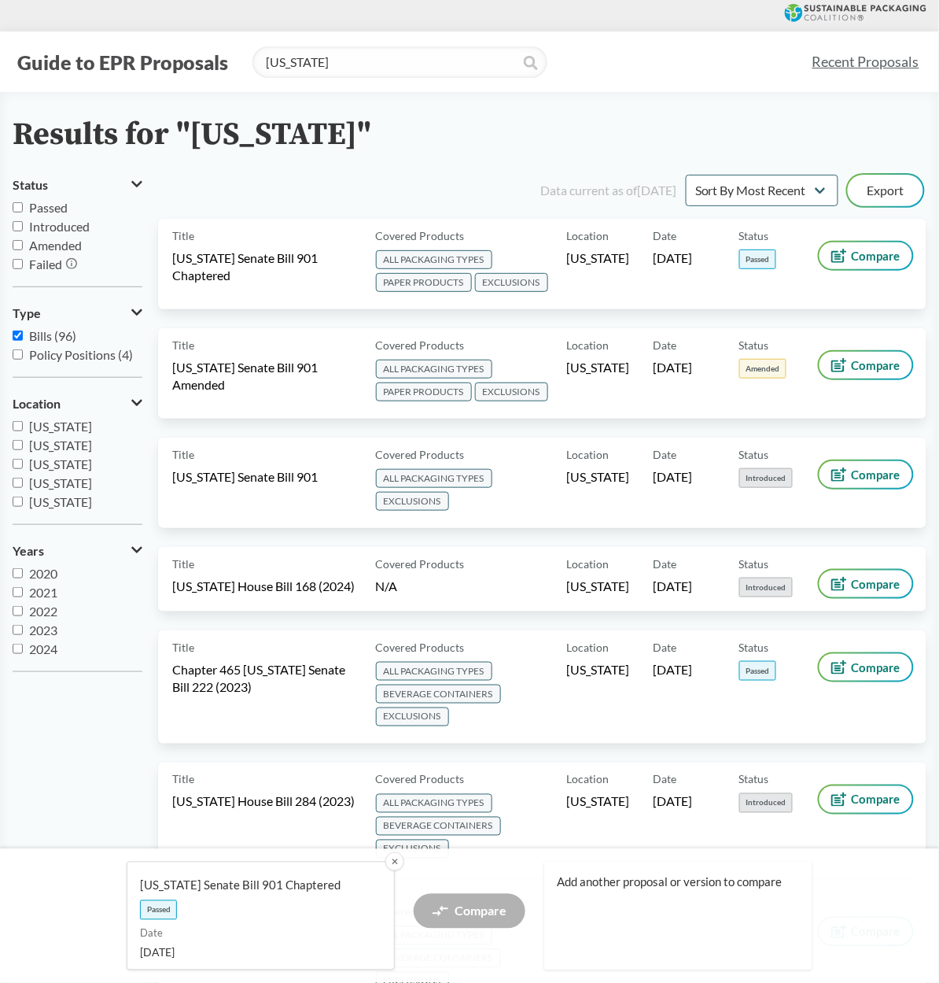
click at [612, 894] on div "Add another proposal or version to compare" at bounding box center [678, 916] width 268 height 109
drag, startPoint x: 337, startPoint y: 61, endPoint x: 250, endPoint y: 58, distance: 86.6
click at [253, 58] on input "[US_STATE]" at bounding box center [400, 61] width 295 height 31
type input "[US_STATE]"
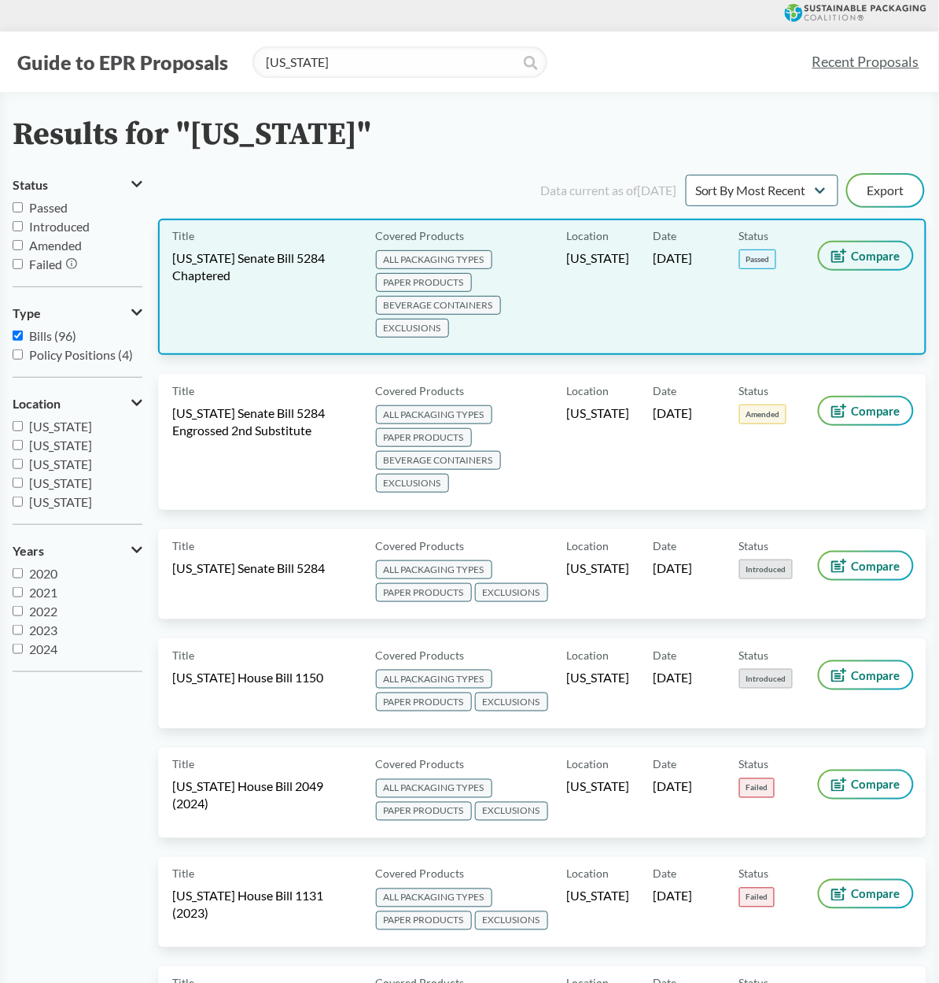
click at [858, 252] on span "Compare" at bounding box center [876, 255] width 49 height 13
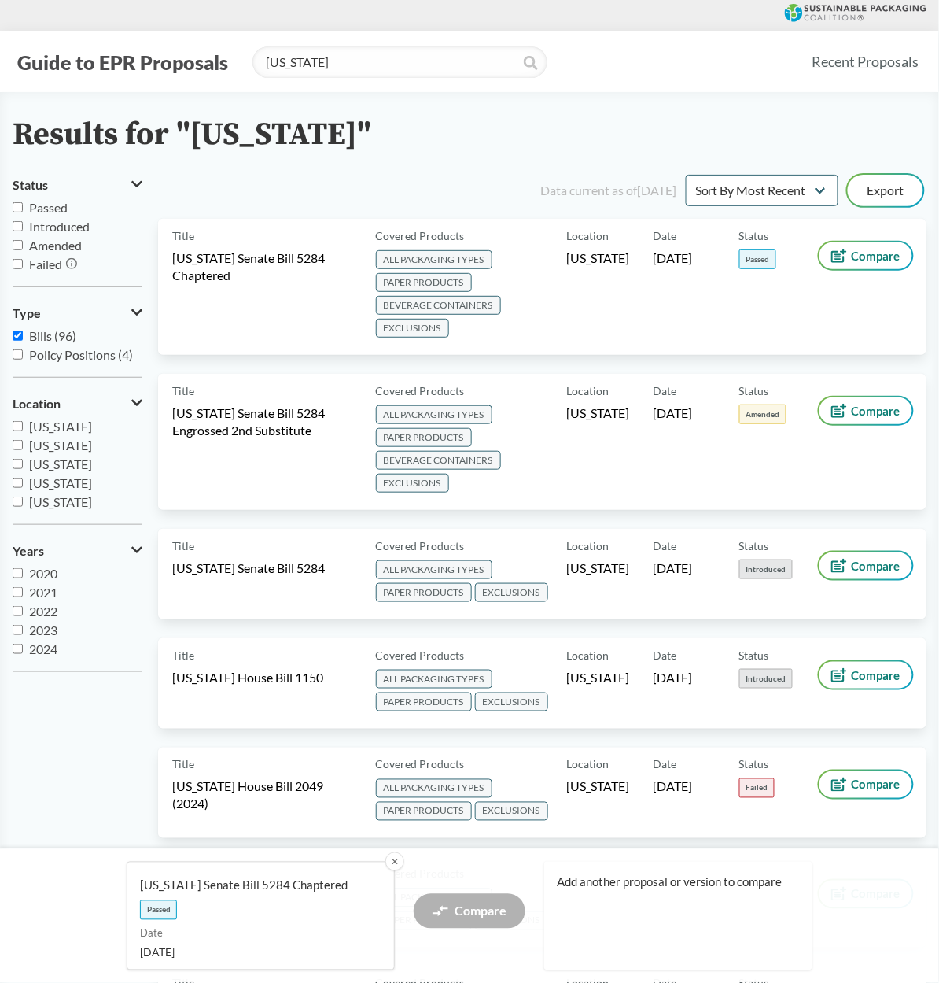
click at [587, 882] on span "Add another proposal or version to compare" at bounding box center [672, 882] width 231 height 17
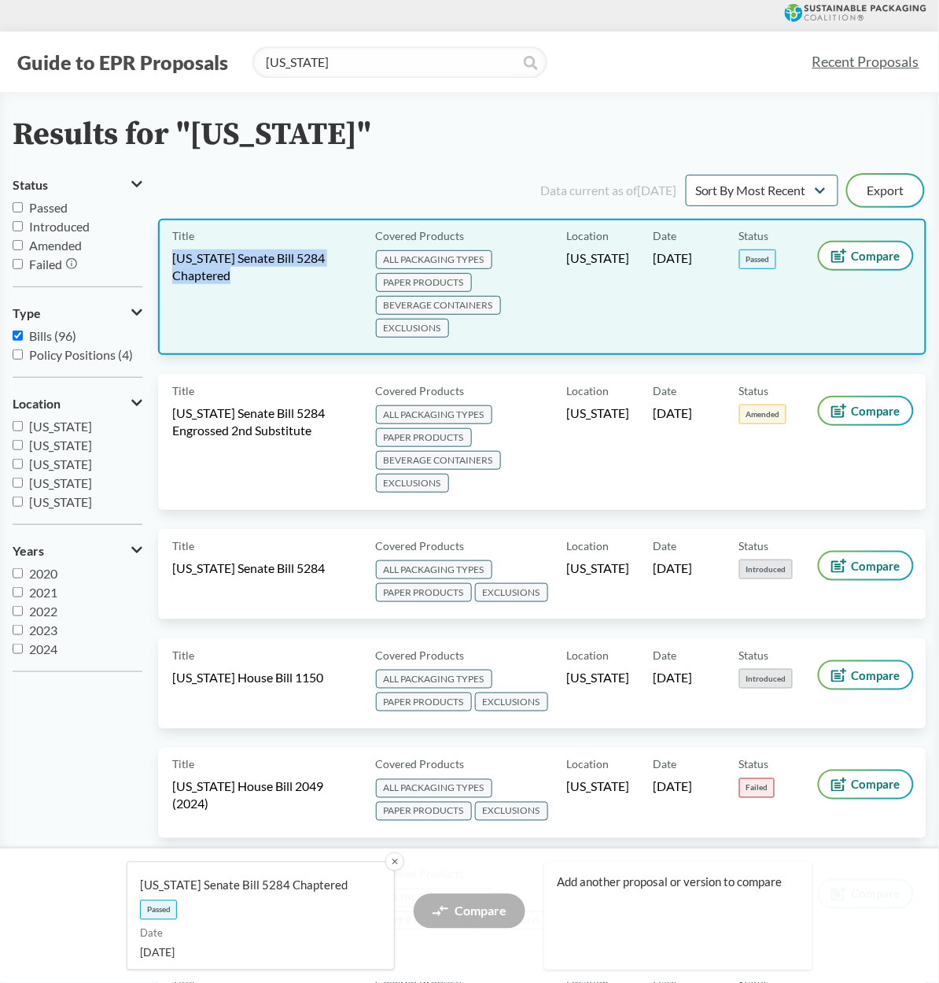
drag, startPoint x: 268, startPoint y: 306, endPoint x: 275, endPoint y: 238, distance: 68.7
click at [275, 238] on div "Title [US_STATE] Senate Bill 5284 Chaptered" at bounding box center [270, 287] width 197 height 108
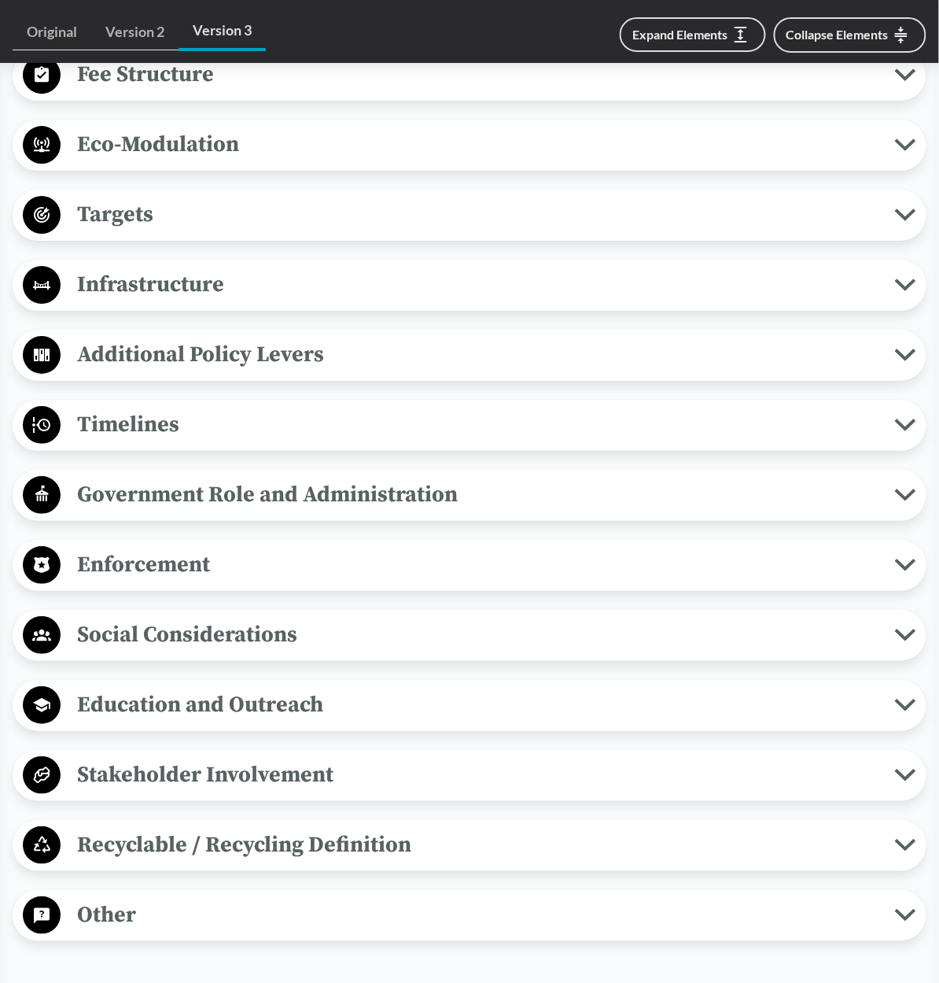
scroll to position [1149, 0]
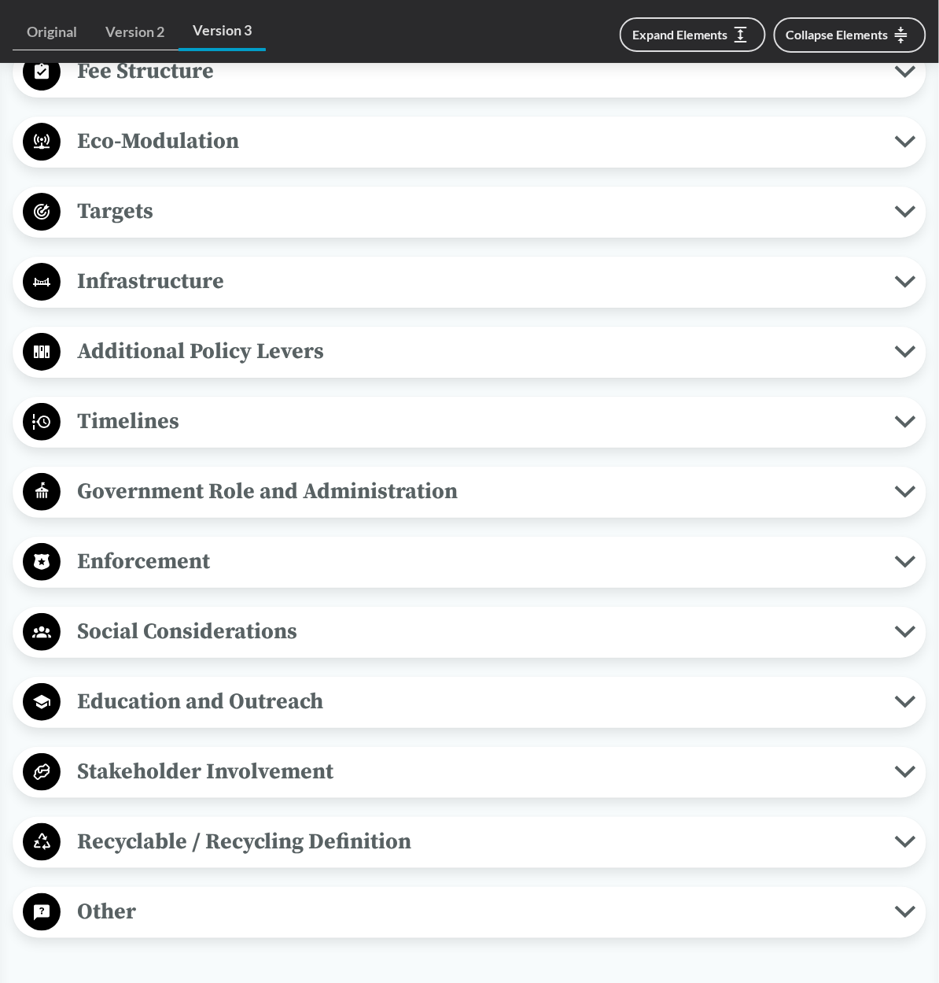
click at [120, 649] on span "Social Considerations" at bounding box center [478, 631] width 835 height 35
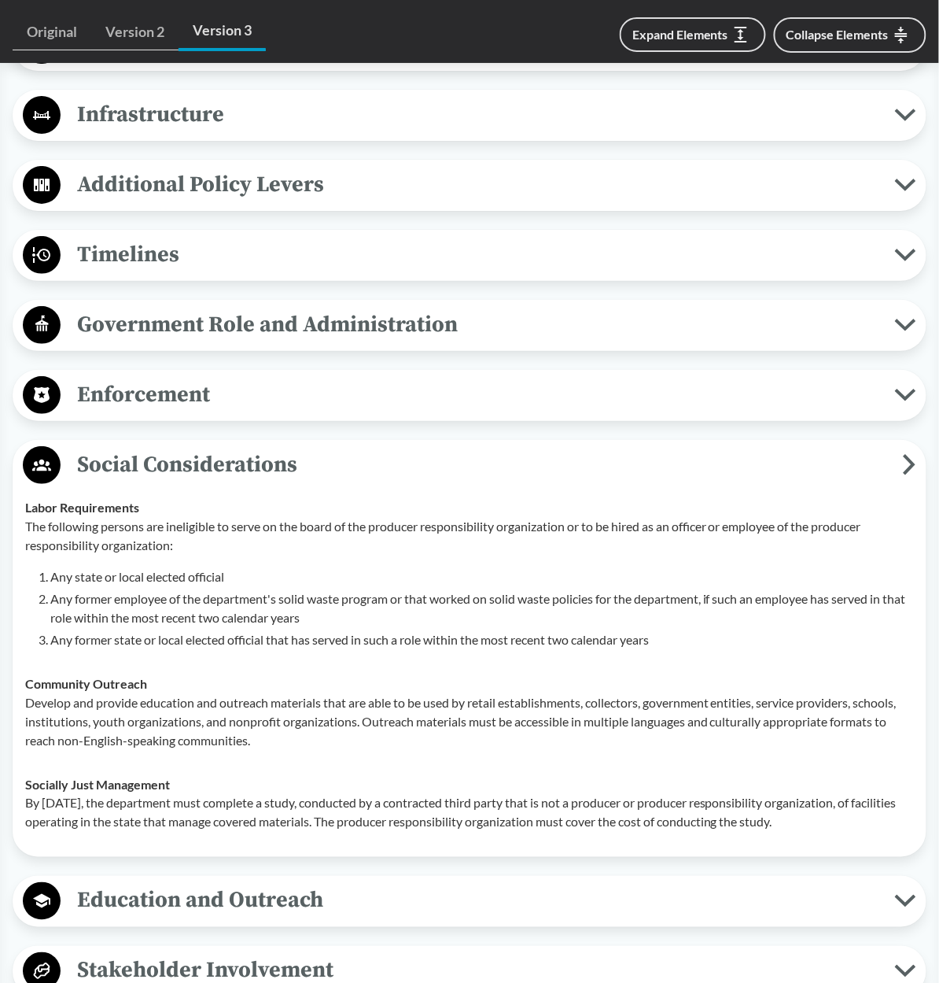
scroll to position [1312, 0]
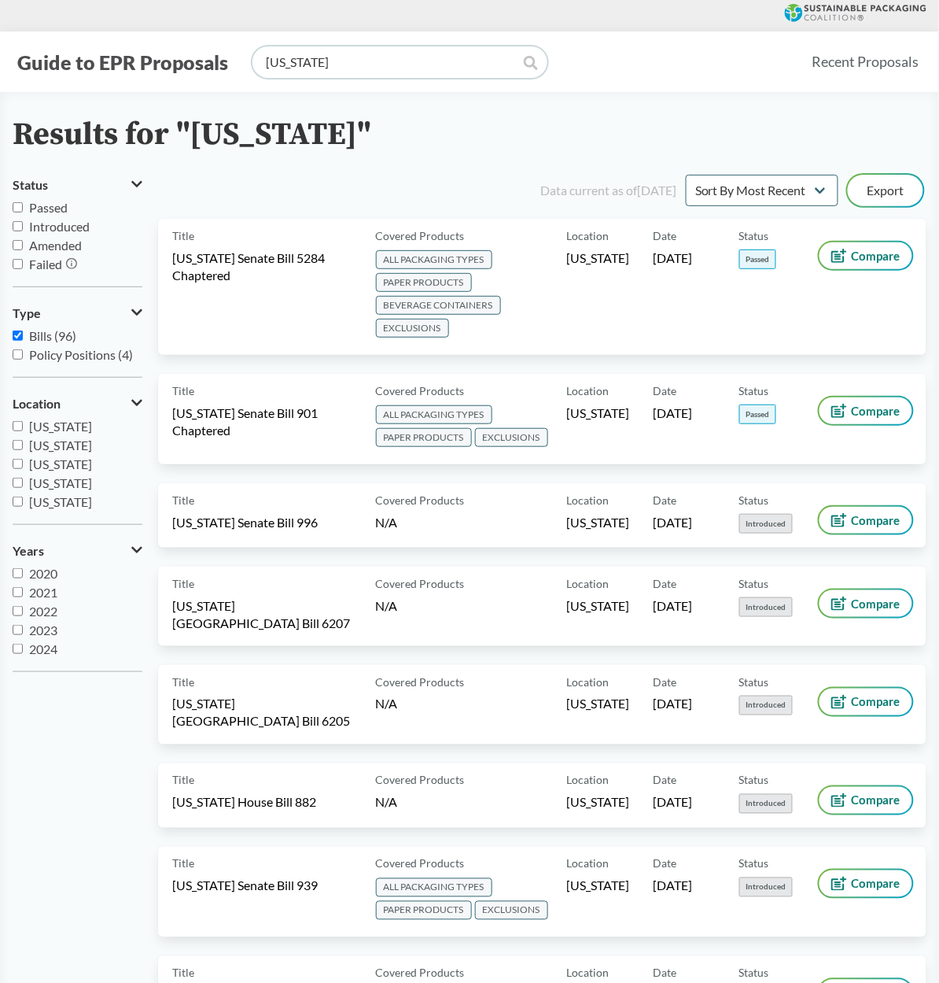
drag, startPoint x: 390, startPoint y: 71, endPoint x: 256, endPoint y: 57, distance: 134.5
click at [256, 57] on input "[US_STATE]" at bounding box center [400, 61] width 295 height 31
type input "[US_STATE]"
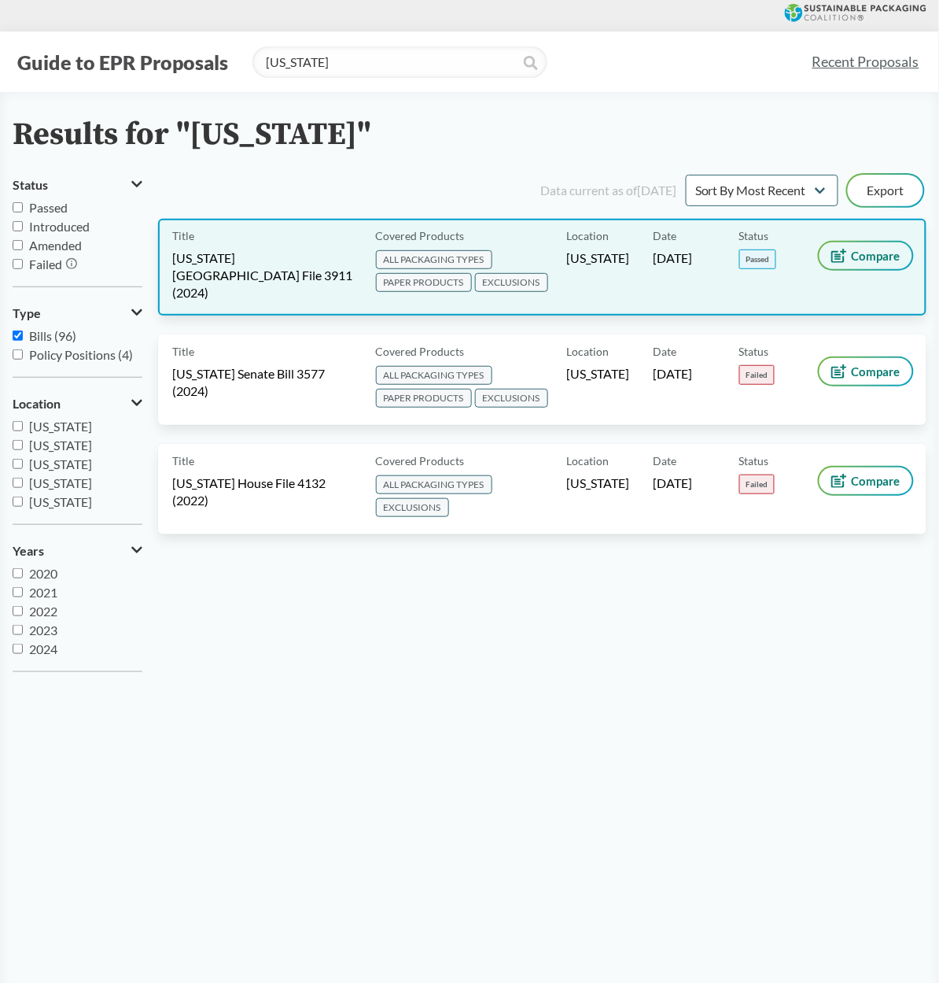
click at [847, 256] on icon at bounding box center [840, 256] width 16 height 14
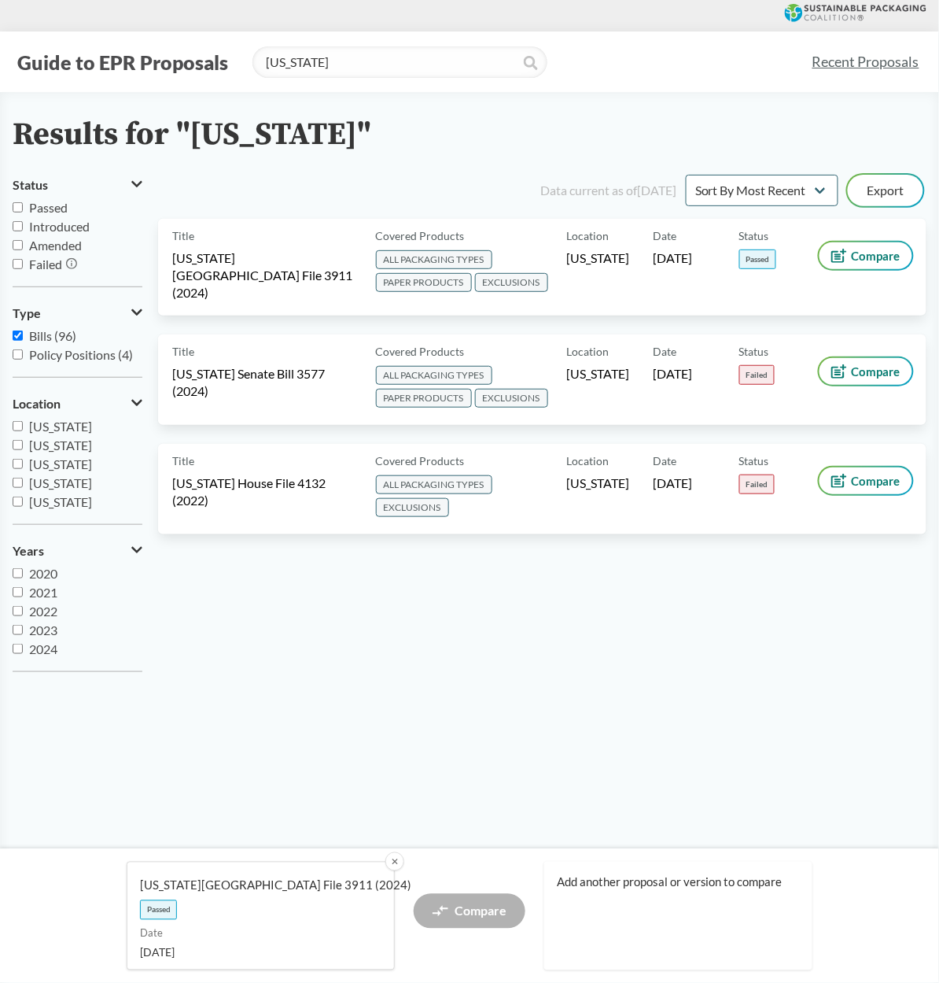
click at [566, 906] on div "Add another proposal or version to compare" at bounding box center [678, 916] width 268 height 109
drag, startPoint x: 334, startPoint y: 61, endPoint x: 249, endPoint y: 61, distance: 85.8
click at [249, 61] on div "Guide to EPR Proposals [US_STATE]" at bounding box center [406, 61] width 787 height 31
click at [17, 444] on input "[US_STATE]" at bounding box center [18, 445] width 10 height 10
checkbox input "true"
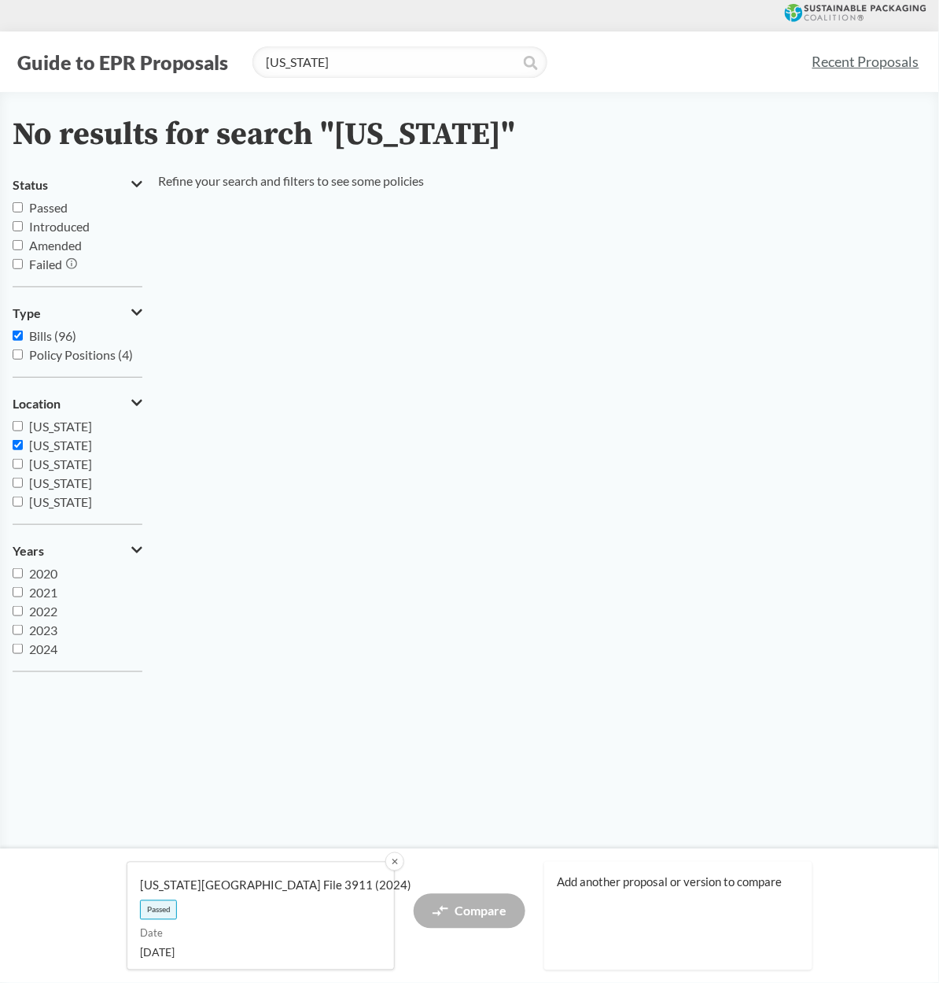
click at [17, 423] on input "[US_STATE]" at bounding box center [18, 426] width 10 height 10
checkbox input "true"
click at [17, 426] on input "[US_STATE]" at bounding box center [18, 428] width 10 height 10
checkbox input "true"
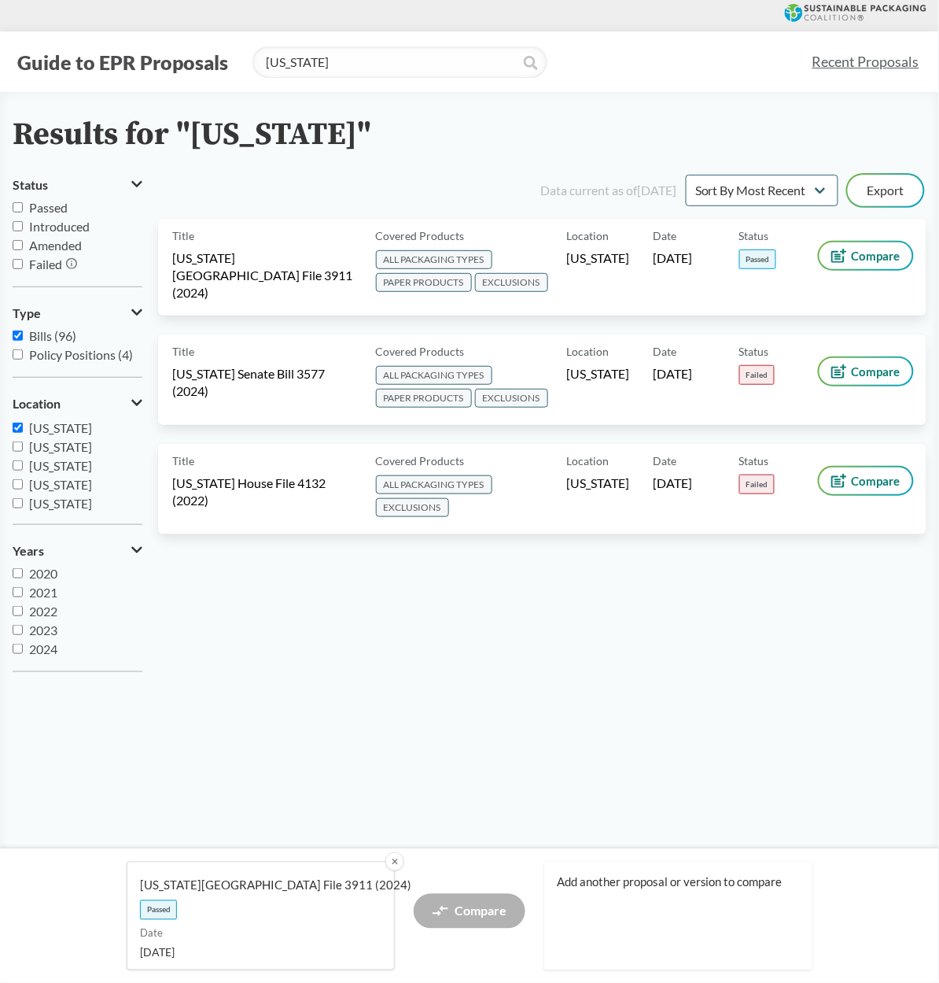
click at [17, 482] on input "[US_STATE]" at bounding box center [18, 484] width 10 height 10
checkbox input "true"
click at [20, 461] on input "[US_STATE]" at bounding box center [18, 465] width 10 height 10
checkbox input "true"
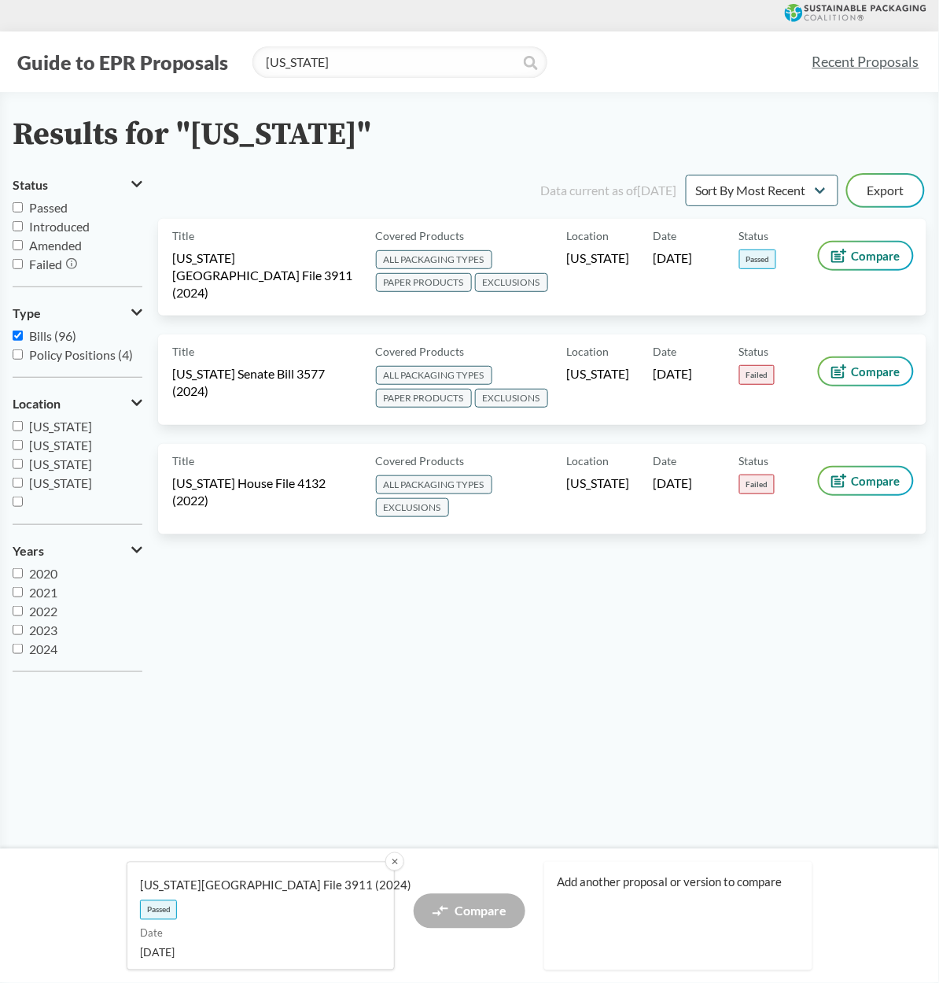
click at [20, 479] on input "[US_STATE]" at bounding box center [18, 483] width 10 height 10
checkbox input "true"
click at [16, 206] on input "Passed" at bounding box center [18, 207] width 10 height 10
checkbox input "true"
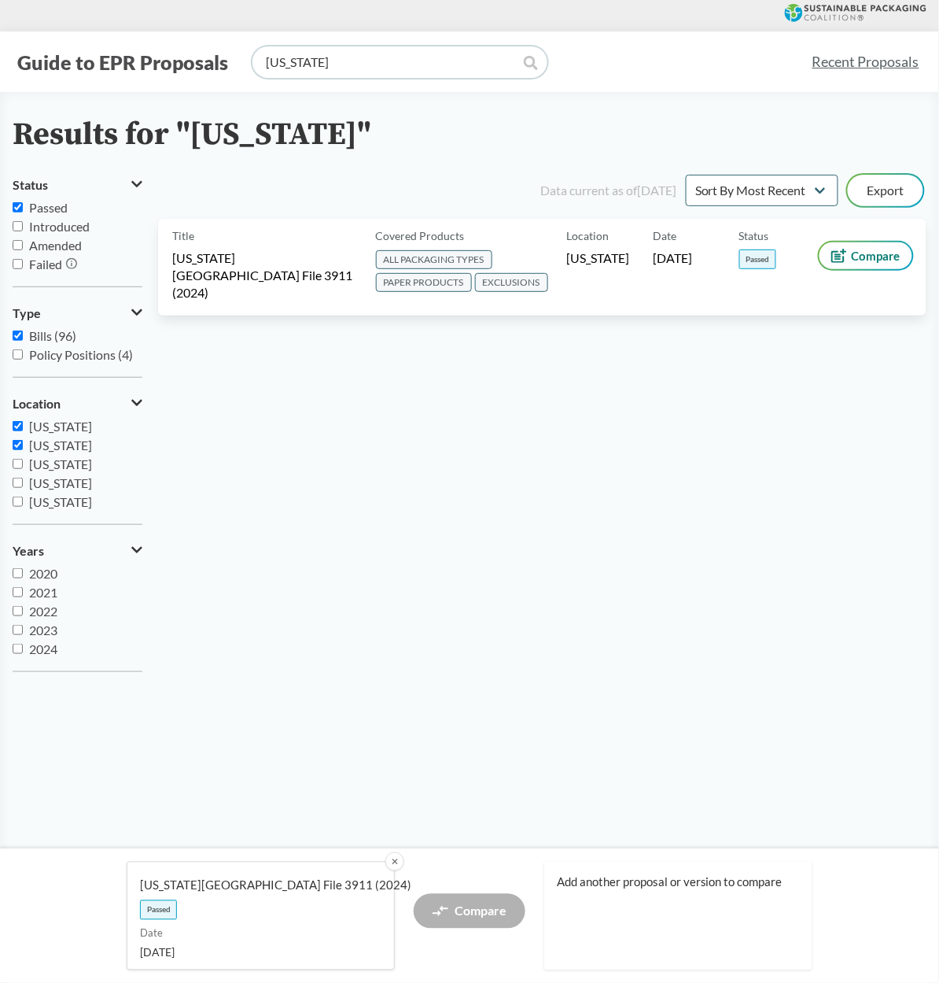
drag, startPoint x: 368, startPoint y: 55, endPoint x: 225, endPoint y: 58, distance: 143.2
click at [225, 58] on div "Guide to EPR Proposals [US_STATE]" at bounding box center [406, 61] width 787 height 31
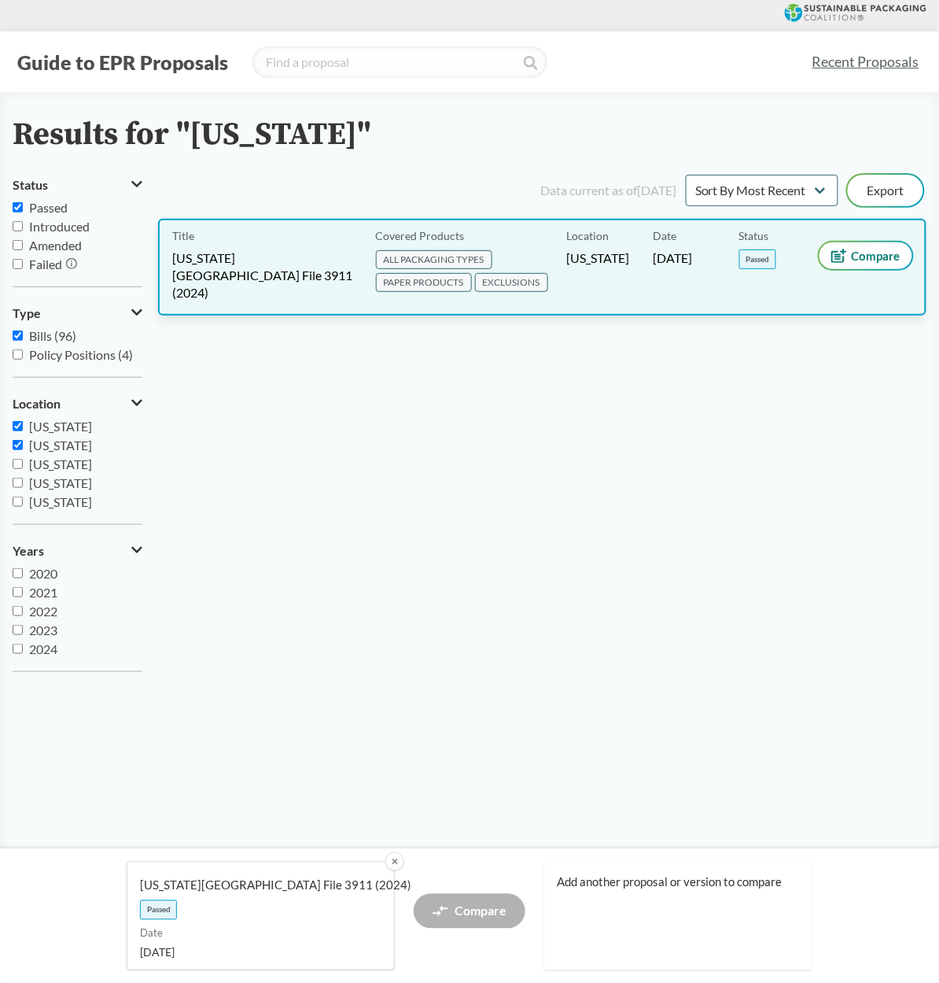
click at [246, 253] on span "[US_STATE][GEOGRAPHIC_DATA] File 3911 (2024)" at bounding box center [264, 275] width 185 height 52
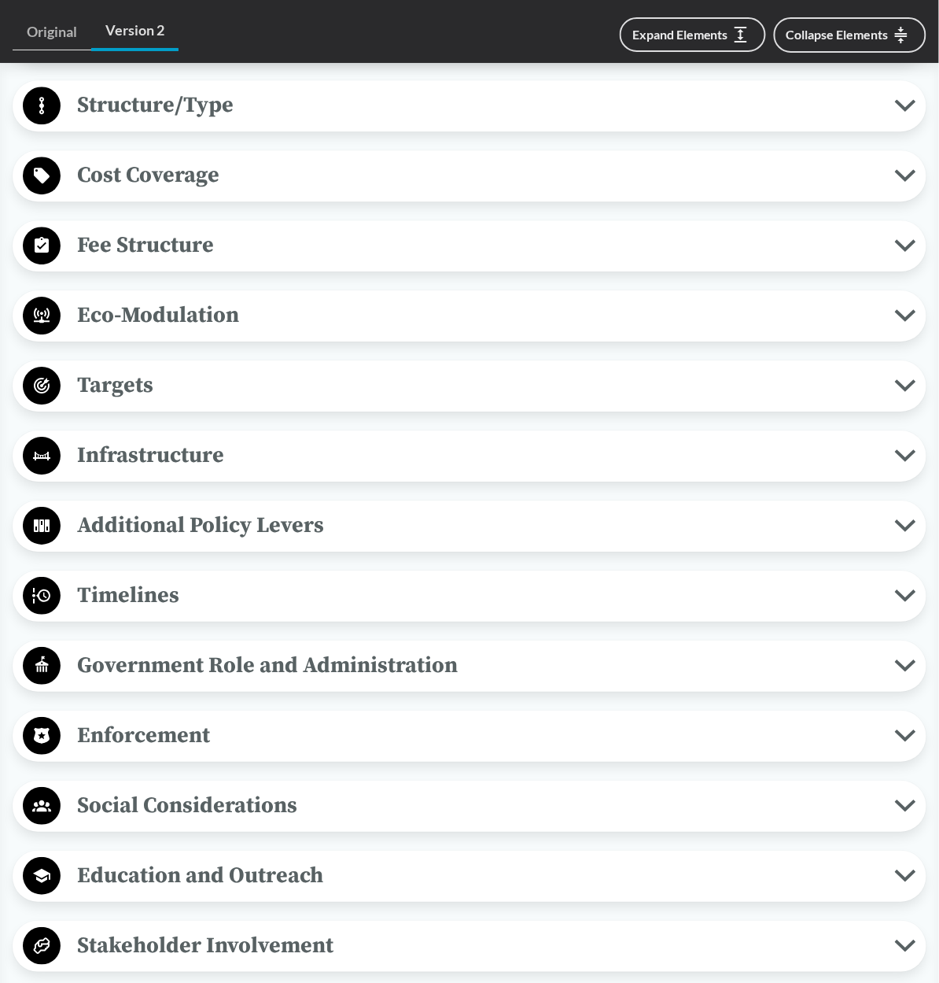
scroll to position [998, 0]
click at [149, 533] on span "Additional Policy Levers" at bounding box center [478, 524] width 835 height 35
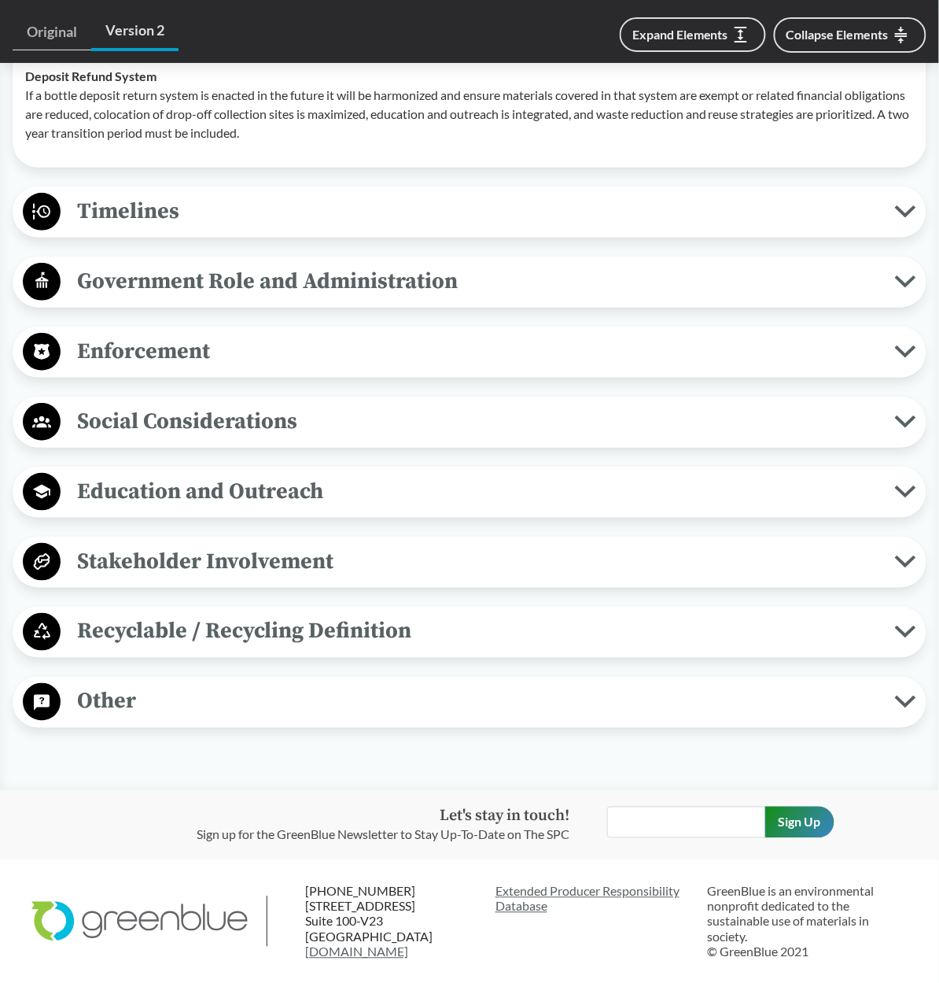
scroll to position [1490, 0]
click at [151, 438] on span "Social Considerations" at bounding box center [478, 420] width 835 height 35
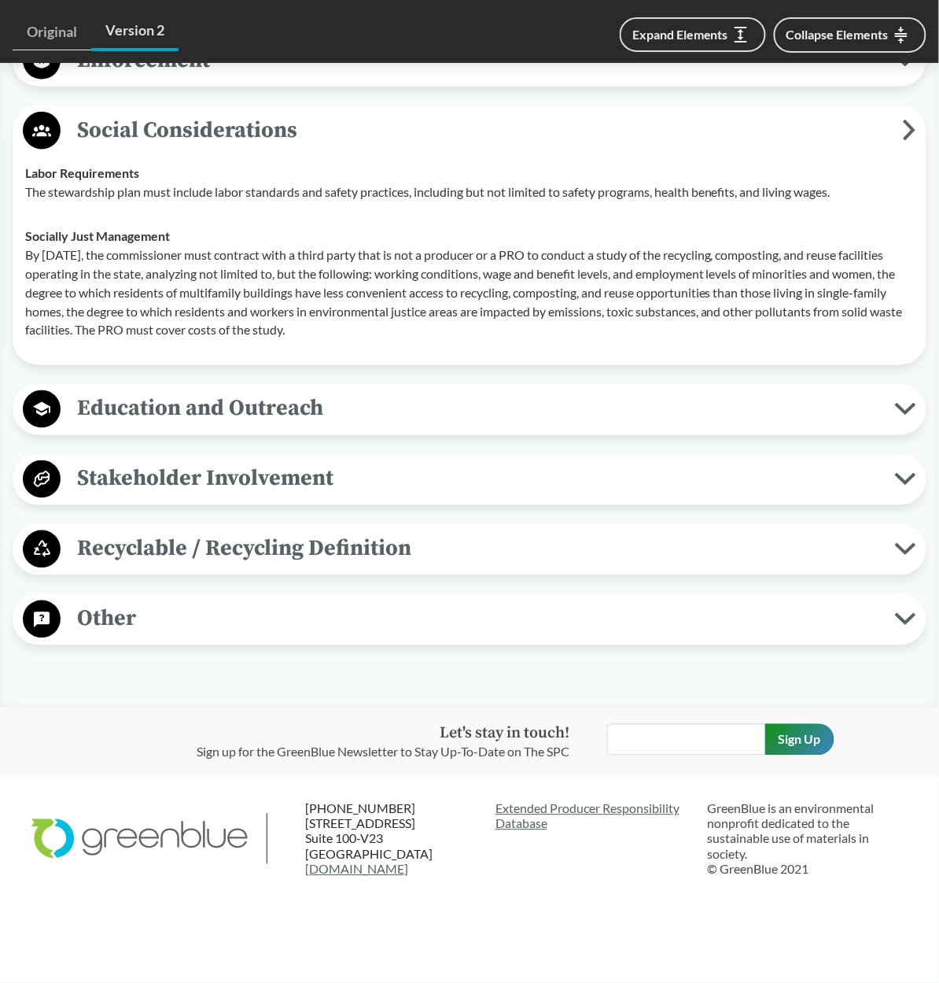
scroll to position [1795, 0]
click at [101, 635] on span "Other" at bounding box center [478, 618] width 835 height 35
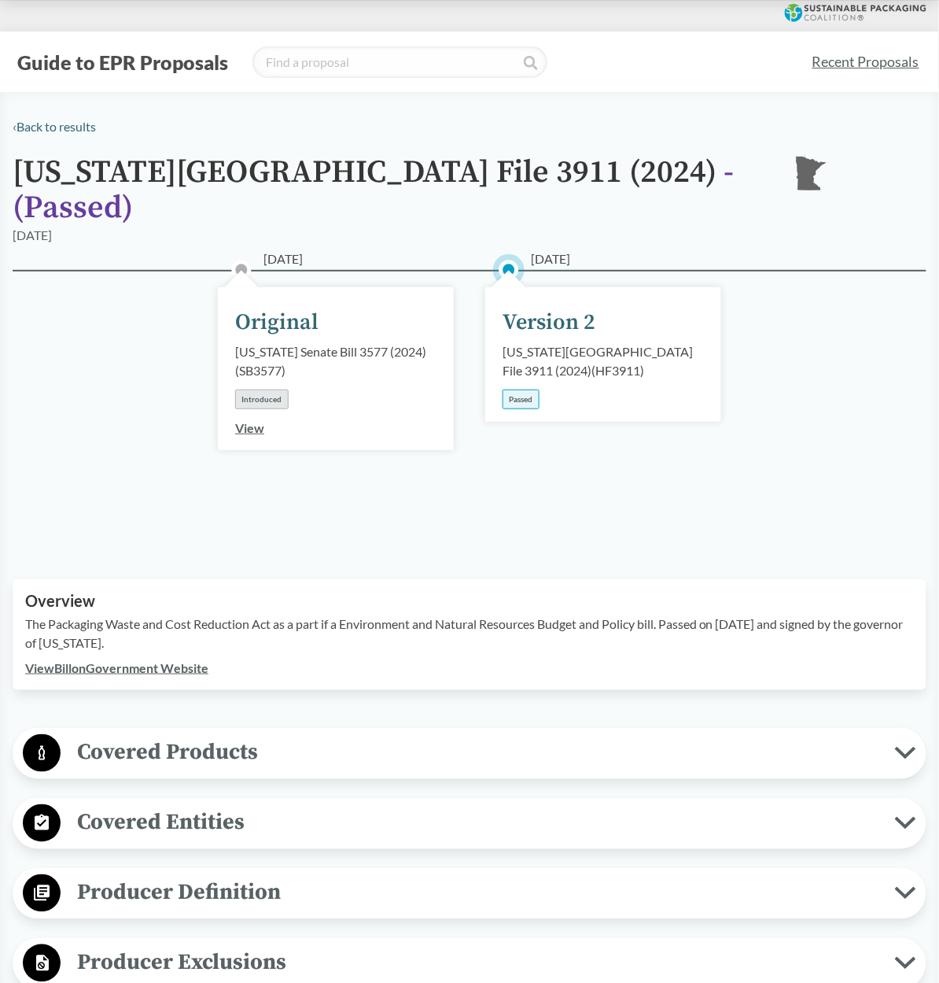
scroll to position [0, 0]
click at [155, 735] on span "Covered Products" at bounding box center [478, 752] width 835 height 35
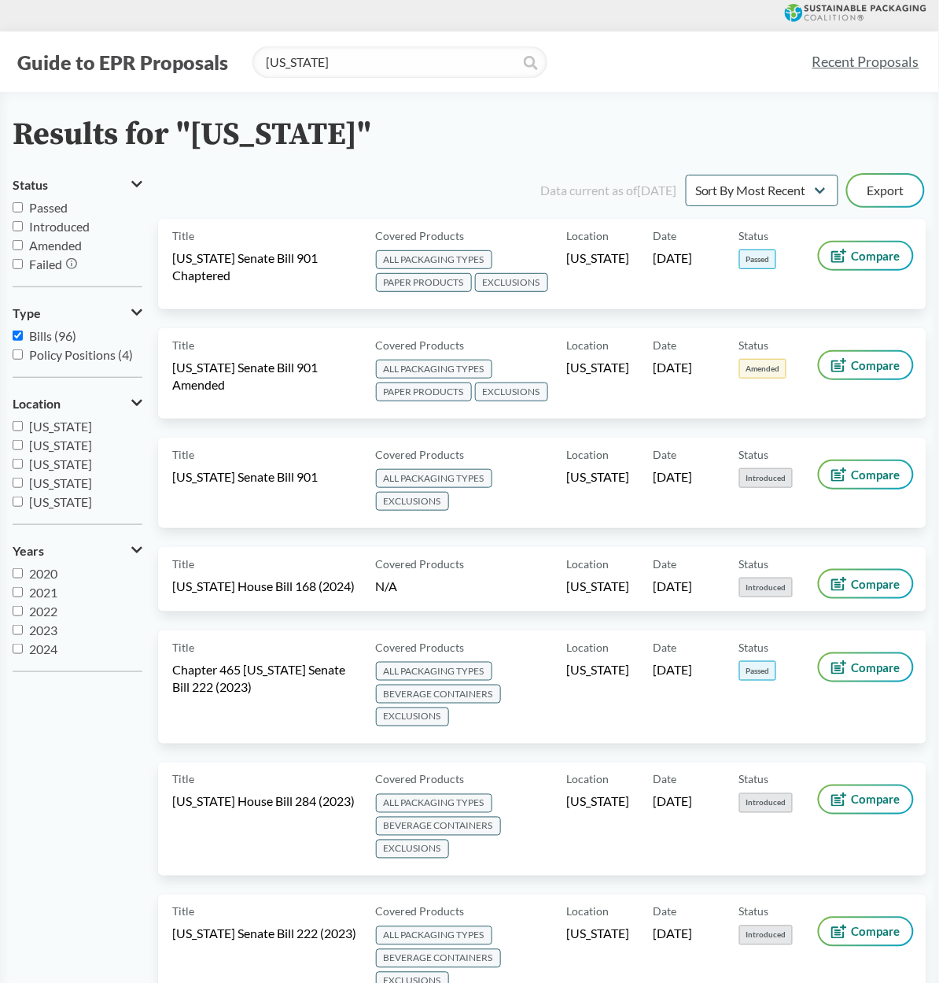
type input "[US_STATE]"
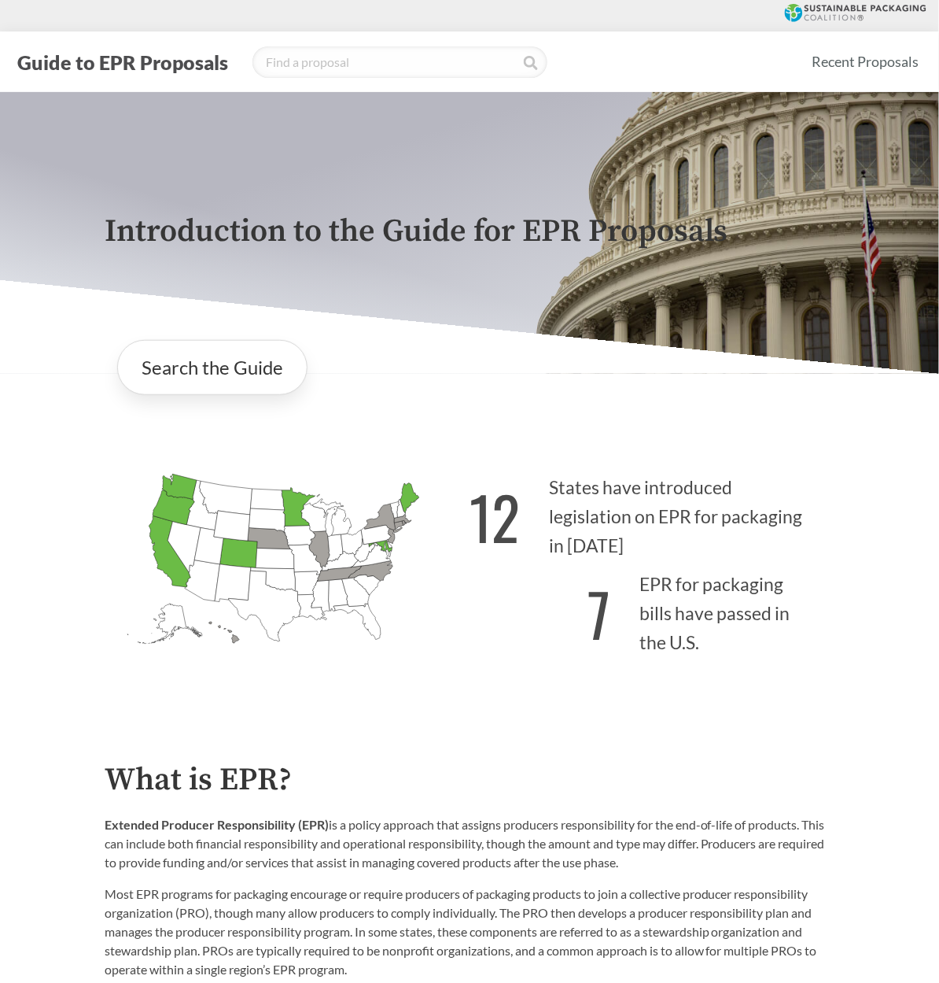
click at [172, 71] on button "Guide to EPR Proposals" at bounding box center [123, 62] width 220 height 25
